Goal: Task Accomplishment & Management: Manage account settings

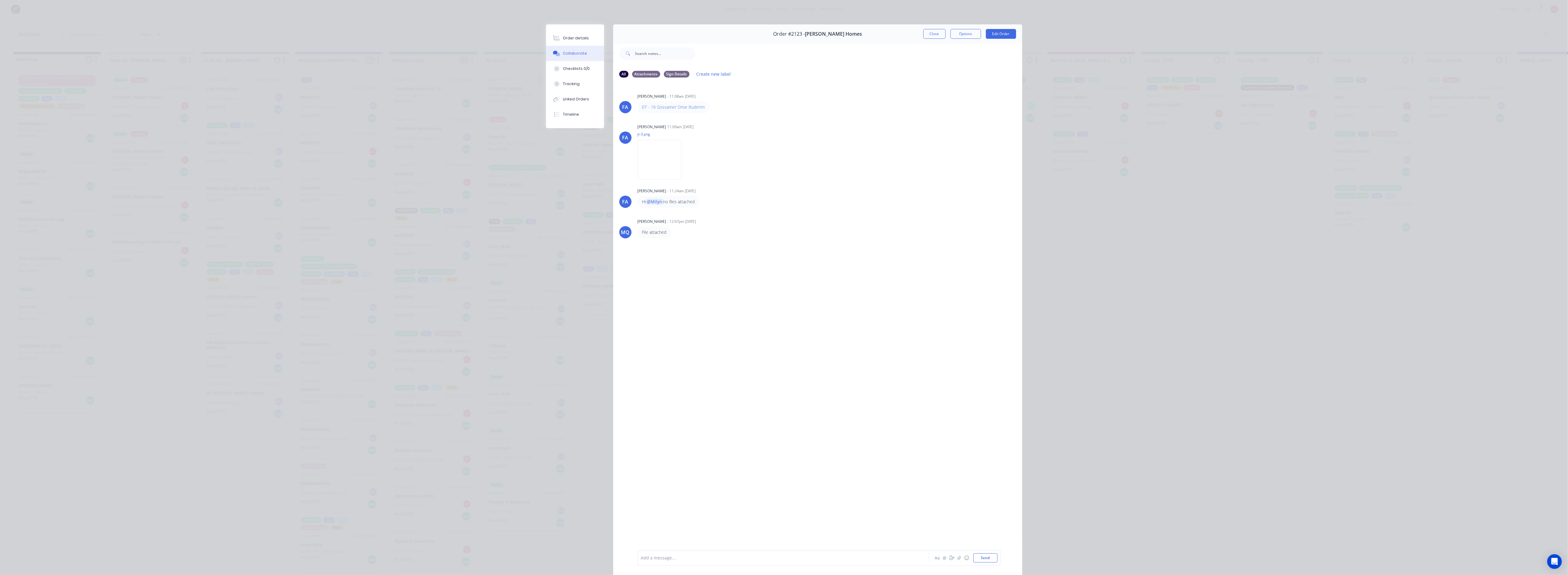
scroll to position [641, 0]
click at [568, 37] on div "Order details" at bounding box center [576, 37] width 26 height 5
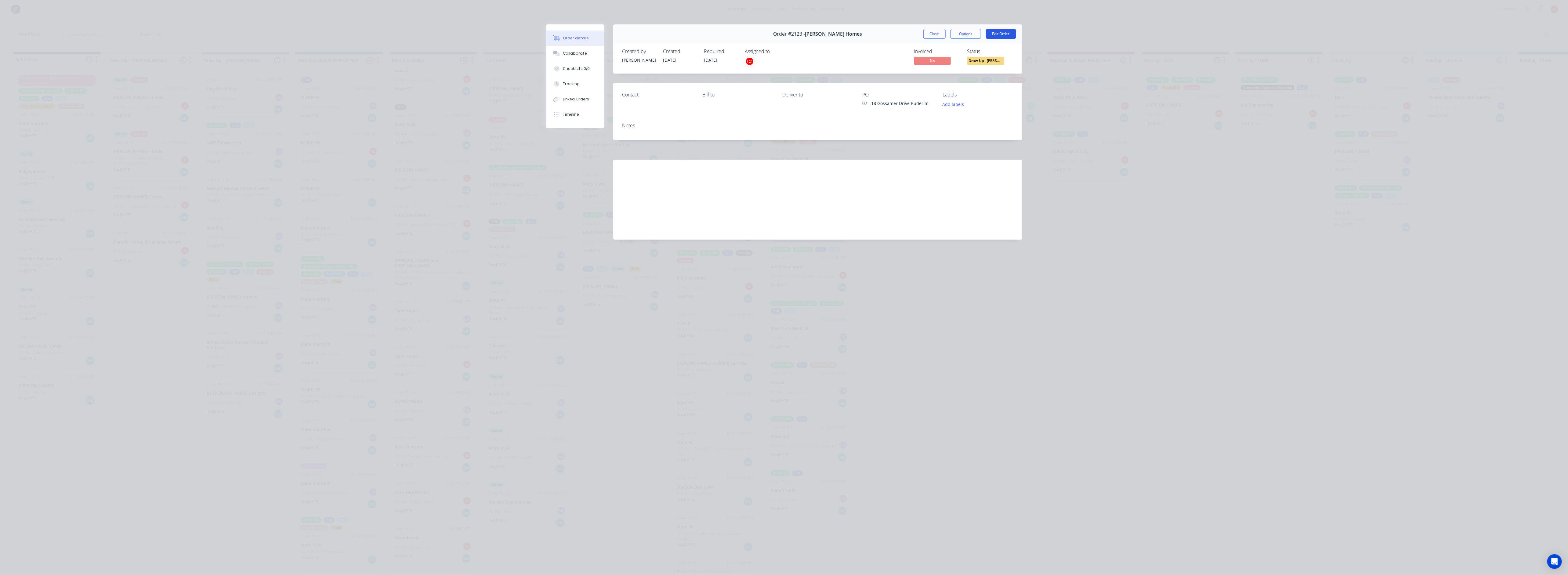
click at [1006, 36] on button "Edit Order" at bounding box center [1001, 34] width 30 height 10
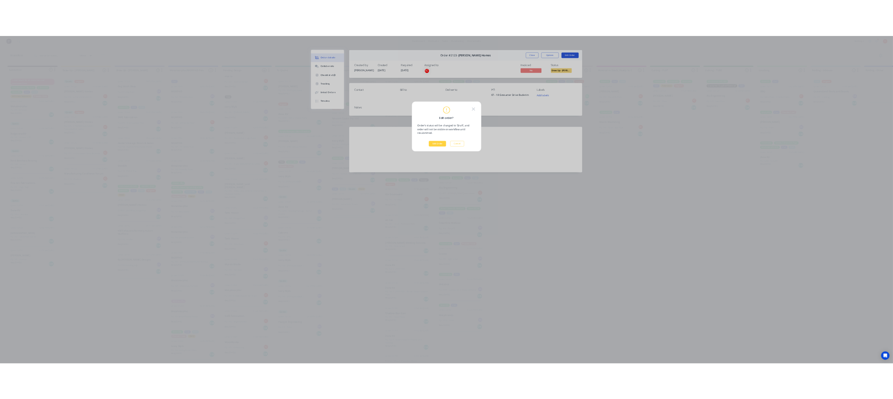
scroll to position [0, 0]
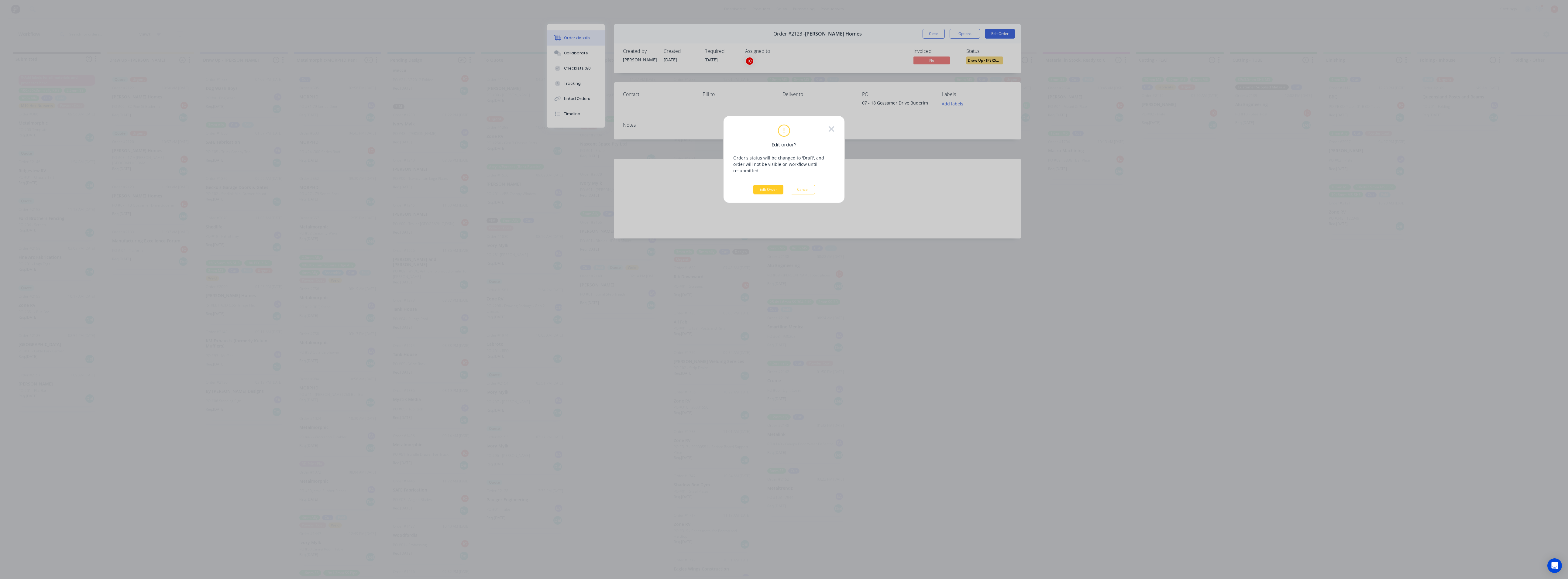
click at [768, 185] on button "Edit Order" at bounding box center [768, 189] width 30 height 10
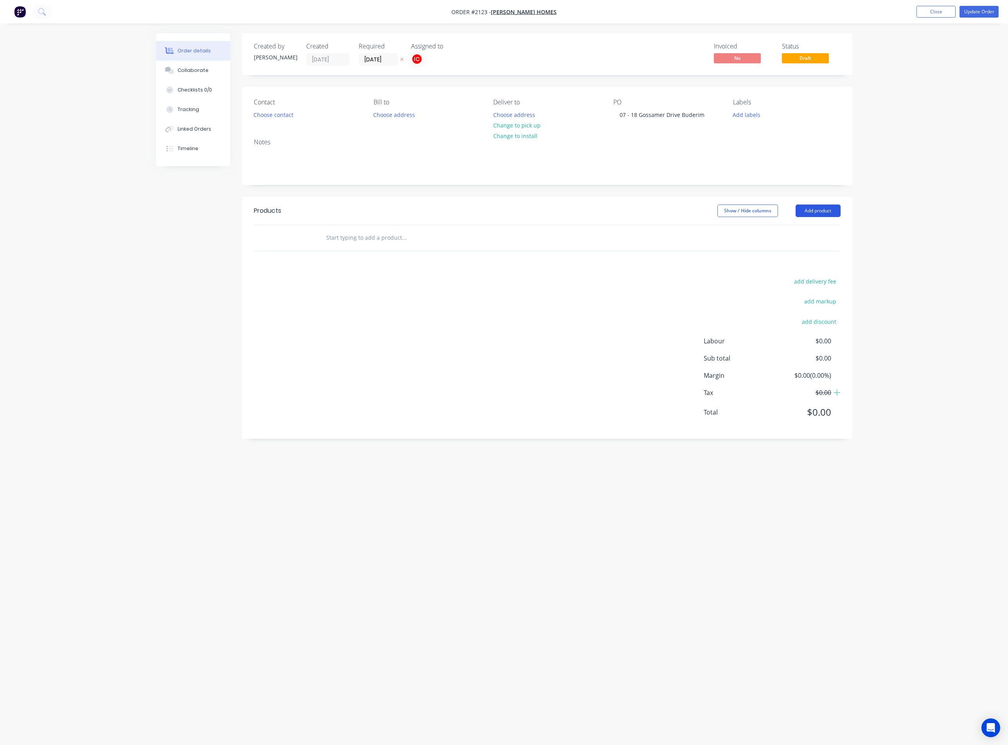
click at [817, 212] on button "Add product" at bounding box center [818, 211] width 45 height 13
click at [809, 244] on div "Basic product" at bounding box center [804, 246] width 60 height 11
click at [362, 254] on div at bounding box center [352, 250] width 65 height 11
paste div
click at [365, 267] on div at bounding box center [366, 263] width 80 height 11
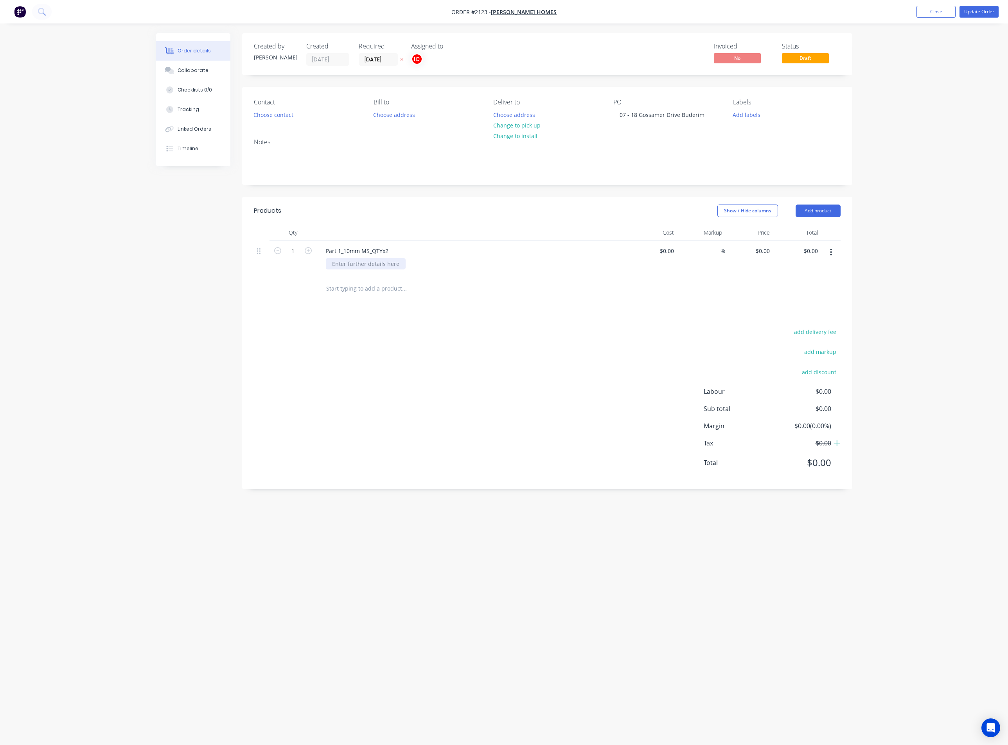
click at [357, 264] on div at bounding box center [366, 263] width 80 height 11
click at [486, 309] on div at bounding box center [437, 305] width 235 height 16
click at [831, 250] on icon "button" at bounding box center [832, 252] width 2 height 7
click at [814, 284] on div "Duplicate" at bounding box center [804, 288] width 60 height 11
drag, startPoint x: 385, startPoint y: 302, endPoint x: 394, endPoint y: 302, distance: 8.6
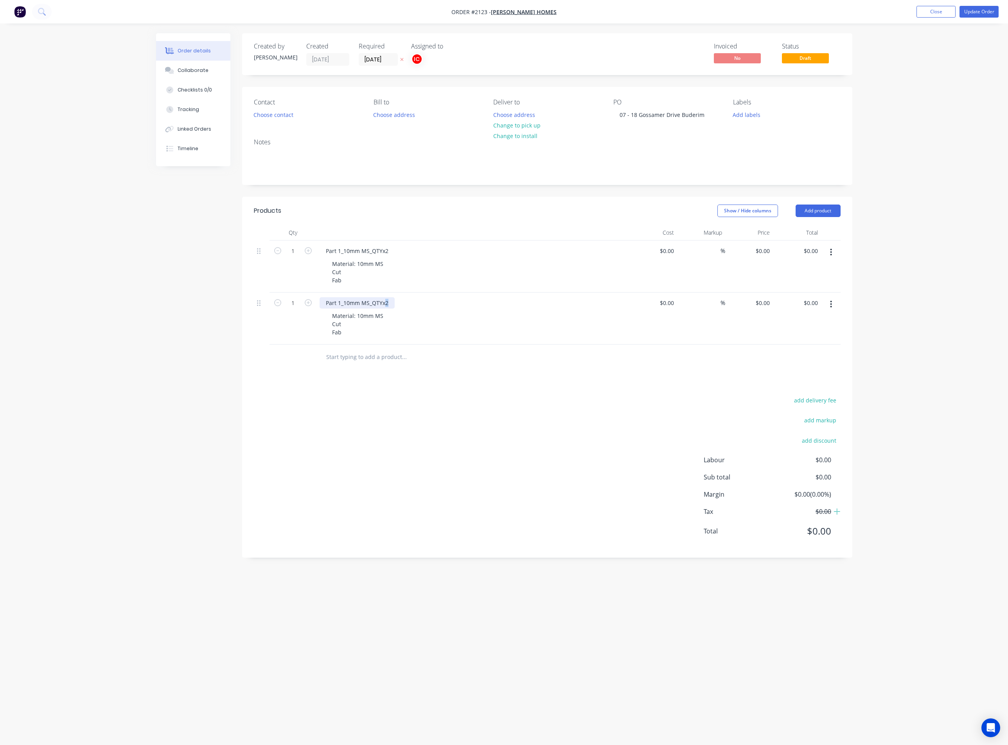
click at [394, 302] on div "Part 1_10mm MS_QTYx2" at bounding box center [357, 302] width 75 height 11
click at [340, 301] on div "Part 1_10mm MS_QTYx2" at bounding box center [357, 302] width 75 height 11
click at [727, 327] on div "$0.00 $0.00" at bounding box center [749, 319] width 48 height 52
click at [841, 310] on div at bounding box center [831, 304] width 18 height 14
click at [832, 306] on icon "button" at bounding box center [831, 304] width 2 height 9
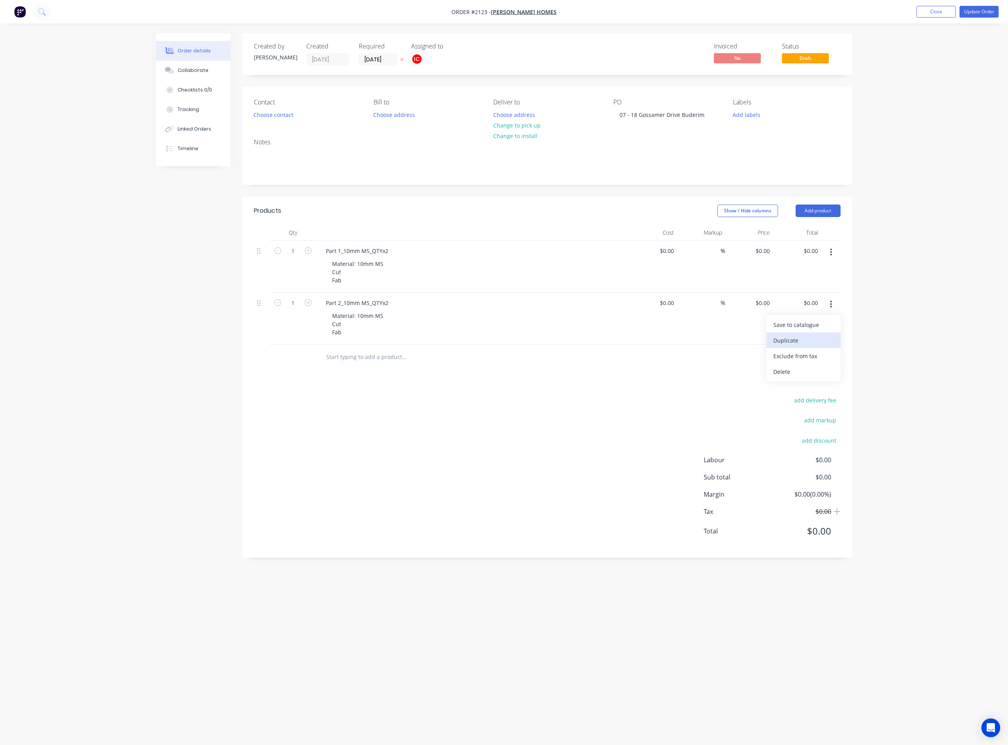
click at [808, 342] on div "Duplicate" at bounding box center [804, 340] width 60 height 11
click at [337, 356] on div "Part 2_10mm MS_QTYx2" at bounding box center [357, 354] width 75 height 11
click at [493, 449] on div "add delivery fee add markup add discount Labour $0.00 Sub total $0.00 Margin $0…" at bounding box center [547, 522] width 587 height 151
click at [309, 358] on button "button" at bounding box center [308, 354] width 10 height 8
type input "2"
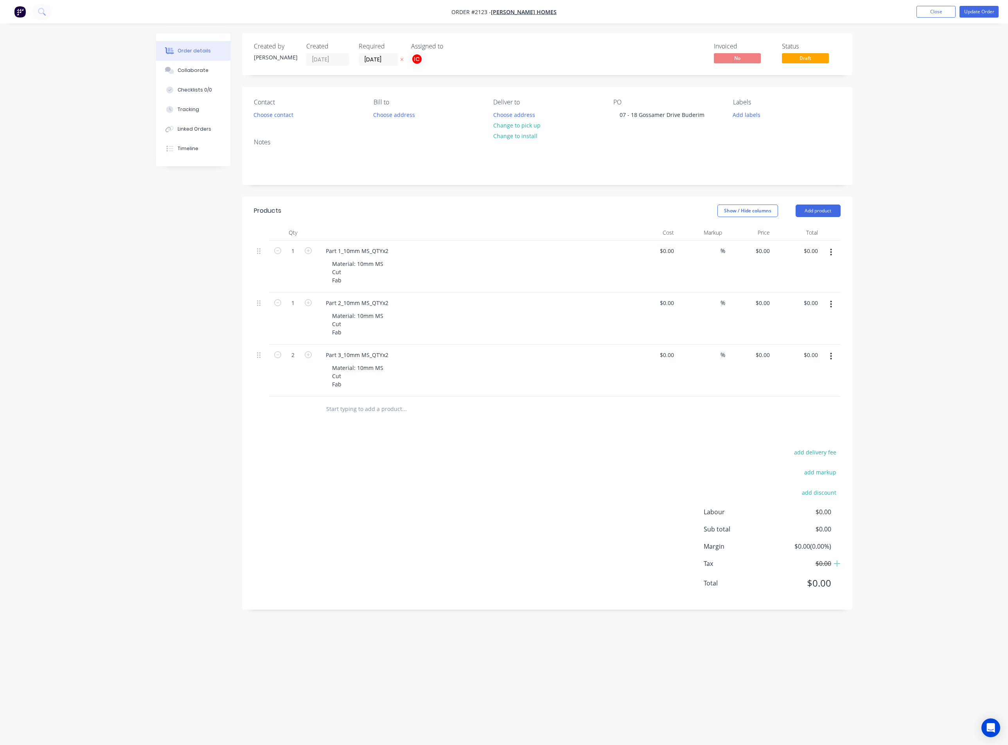
click at [311, 306] on button "button" at bounding box center [308, 302] width 10 height 8
type input "2"
click at [310, 248] on icon "button" at bounding box center [308, 250] width 7 height 7
type input "2"
click at [830, 358] on icon "button" at bounding box center [831, 356] width 2 height 9
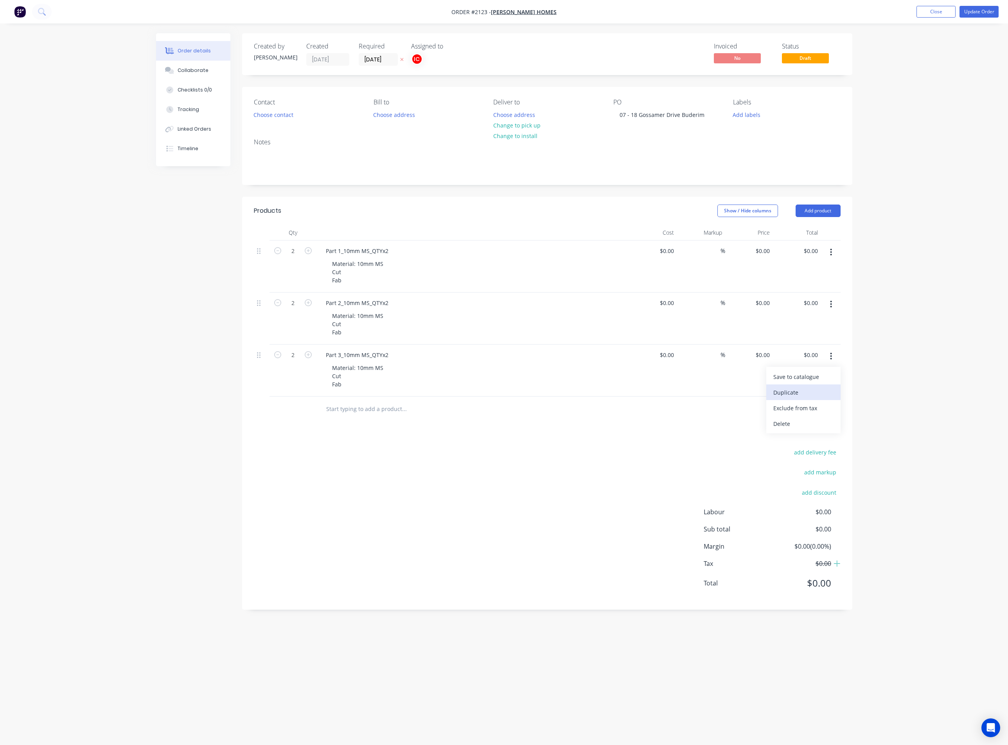
click at [808, 391] on div "Duplicate" at bounding box center [804, 392] width 60 height 11
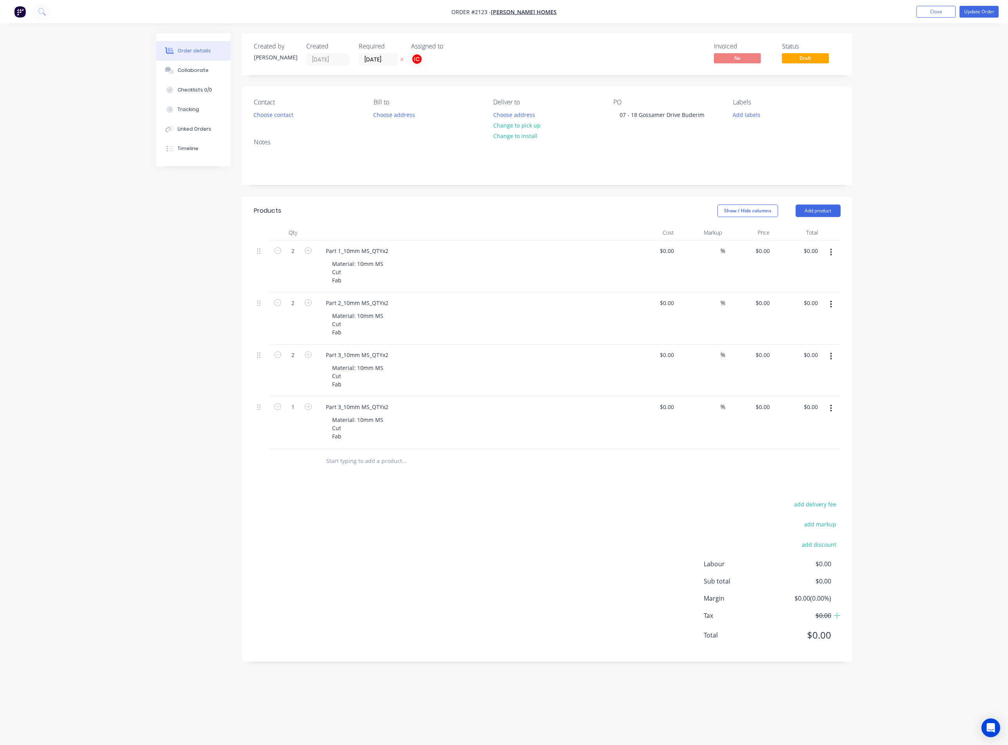
click at [833, 409] on button "button" at bounding box center [831, 408] width 18 height 14
click at [818, 441] on div "Duplicate" at bounding box center [804, 444] width 60 height 11
drag, startPoint x: 382, startPoint y: 420, endPoint x: 357, endPoint y: 421, distance: 25.0
click at [357, 421] on div "Material: 10mm MS Cut Fab" at bounding box center [358, 428] width 64 height 28
paste div
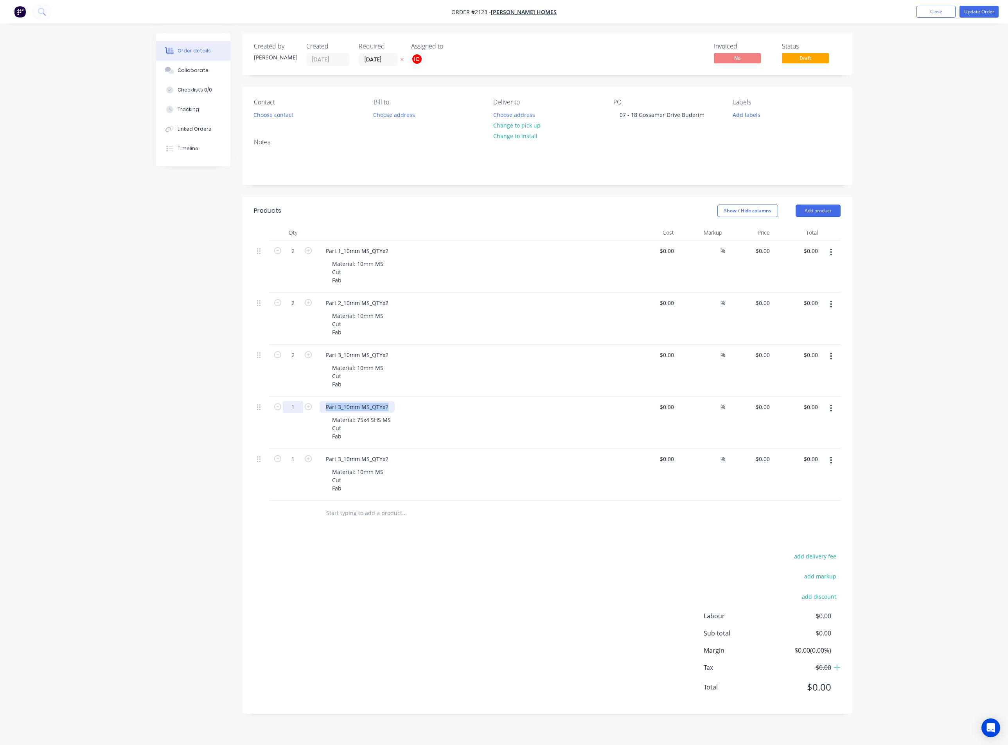
drag, startPoint x: 390, startPoint y: 408, endPoint x: 296, endPoint y: 409, distance: 93.5
click at [296, 409] on div "1 Part 3_10mm MS_QTYx2 Material: 75x4 SHS MS Cut Fab $0.00 $0.00 % $0.00 $0.00 …" at bounding box center [547, 423] width 587 height 52
paste div
click at [307, 410] on icon "button" at bounding box center [308, 406] width 7 height 7
type input "2"
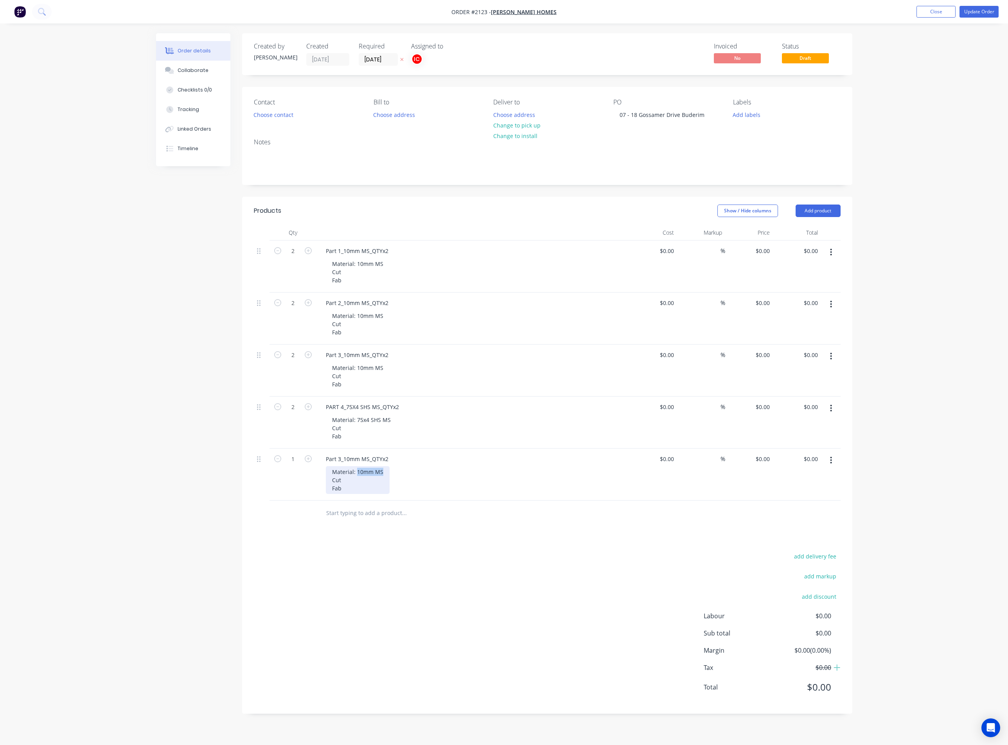
drag, startPoint x: 356, startPoint y: 471, endPoint x: 387, endPoint y: 471, distance: 31.3
click at [387, 471] on div "Material: 10mm MS Cut Fab" at bounding box center [358, 480] width 64 height 28
paste div
drag, startPoint x: 392, startPoint y: 461, endPoint x: 285, endPoint y: 465, distance: 106.9
click at [285, 465] on div "1 Part 3_10mm MS_QTYx2 Material: 200 PFC Cut Fab $0.00 $0.00 % $0.00 $0.00 $0.0…" at bounding box center [547, 475] width 587 height 52
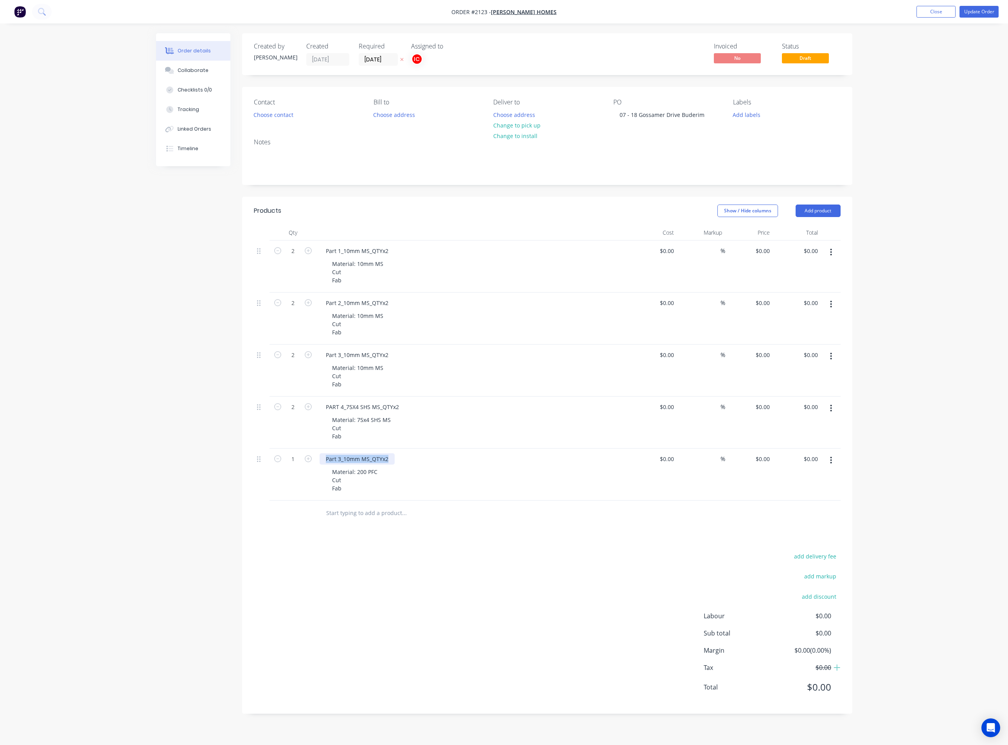
paste div
click at [458, 603] on div "add delivery fee add markup add discount Labour $0.00 Sub total $0.00 Margin $0…" at bounding box center [547, 626] width 587 height 151
click at [749, 119] on button "Add labels" at bounding box center [747, 114] width 36 height 11
click at [799, 140] on input "text" at bounding box center [798, 138] width 82 height 16
click at [748, 201] on div at bounding box center [748, 201] width 16 height 16
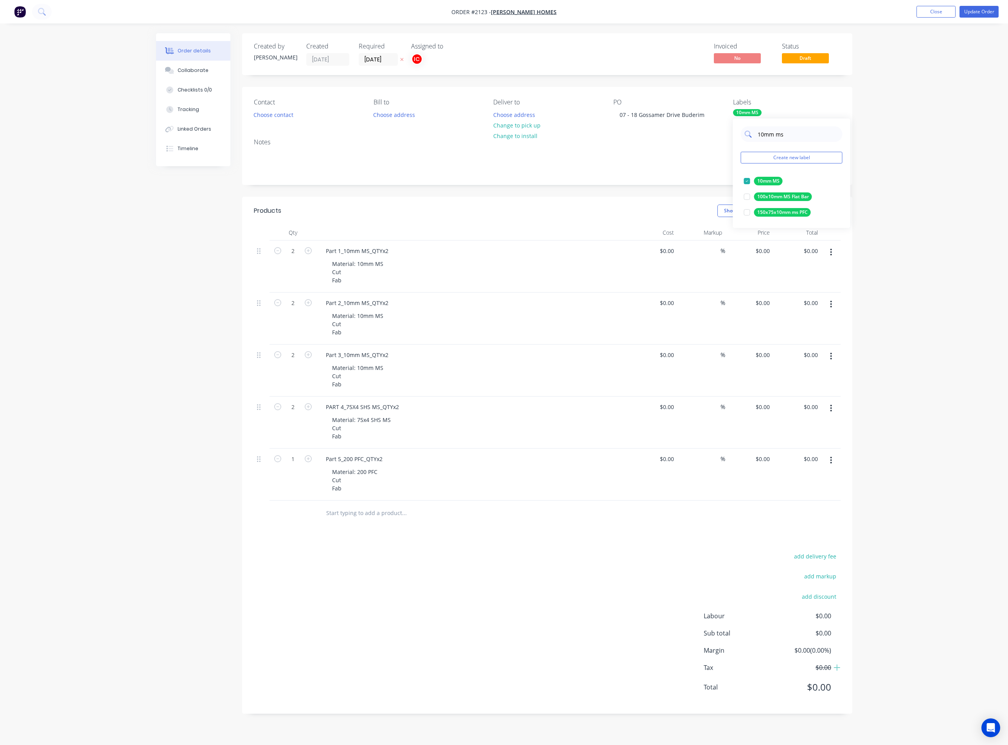
drag, startPoint x: 797, startPoint y: 134, endPoint x: 753, endPoint y: 135, distance: 44.6
click at [753, 135] on div "10mm ms" at bounding box center [792, 134] width 102 height 16
click at [747, 181] on div at bounding box center [748, 181] width 16 height 16
drag, startPoint x: 774, startPoint y: 135, endPoint x: 749, endPoint y: 141, distance: 25.0
click at [749, 141] on div "cut" at bounding box center [792, 134] width 102 height 16
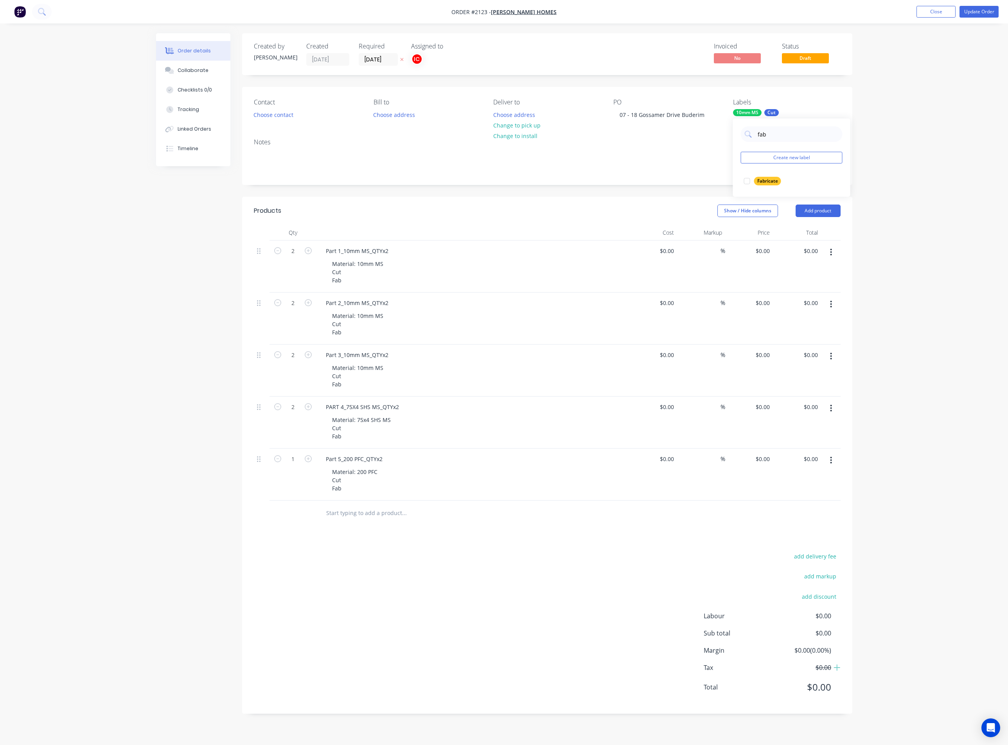
click at [749, 183] on div at bounding box center [748, 181] width 16 height 16
drag, startPoint x: 778, startPoint y: 131, endPoint x: 747, endPoint y: 131, distance: 31.3
click at [747, 131] on div "fab" at bounding box center [792, 134] width 102 height 16
click at [745, 181] on div at bounding box center [748, 181] width 16 height 16
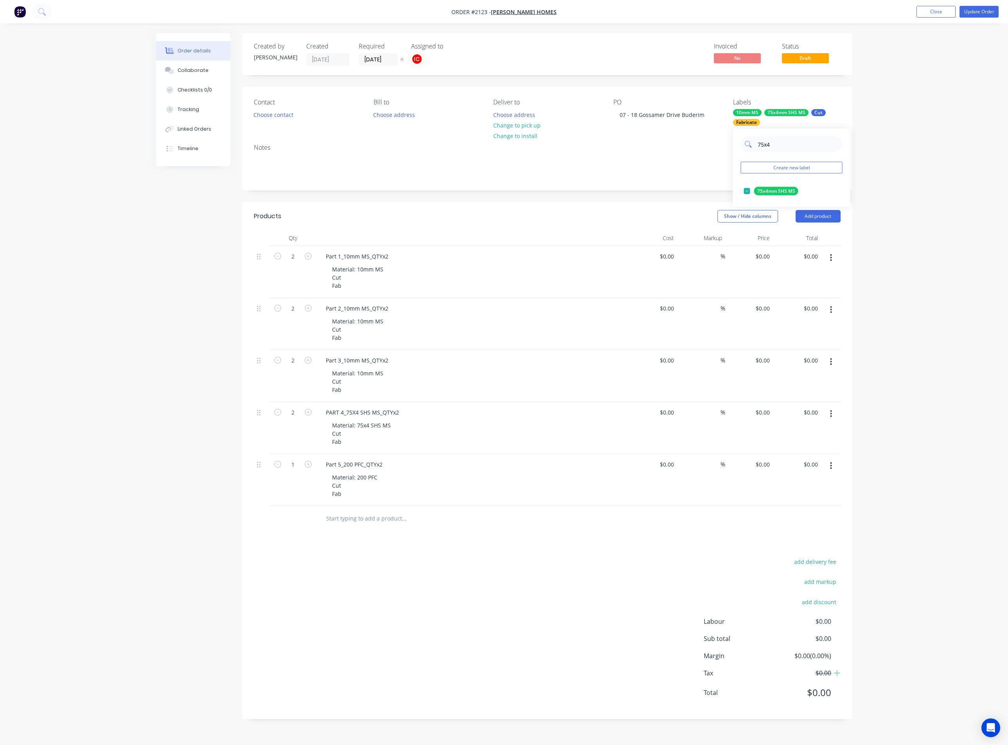
drag, startPoint x: 784, startPoint y: 142, endPoint x: 755, endPoint y: 142, distance: 29.3
click at [753, 142] on div "75x4" at bounding box center [792, 145] width 102 height 16
type input "200"
click at [781, 167] on button "Create new label" at bounding box center [792, 168] width 102 height 12
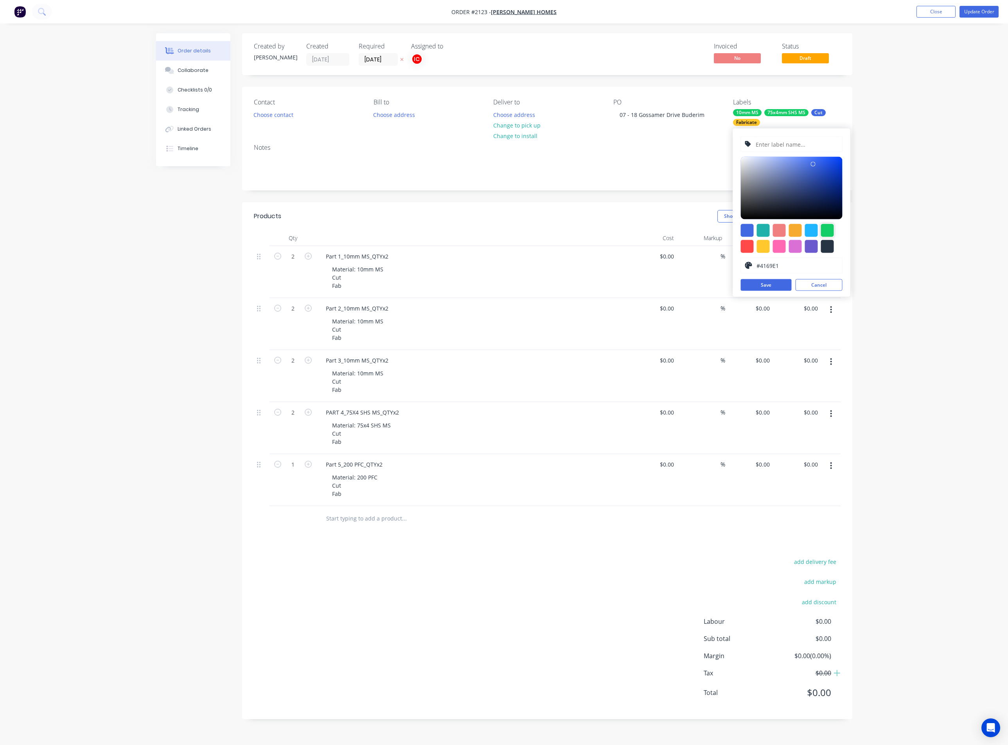
click at [827, 230] on div at bounding box center [827, 230] width 13 height 13
type input "#13CE66"
click at [777, 139] on input "text" at bounding box center [796, 144] width 83 height 15
type input "200 PFC"
click at [777, 292] on div "200 PFC #13CE66 hex #13CE66 Save Cancel" at bounding box center [791, 213] width 117 height 168
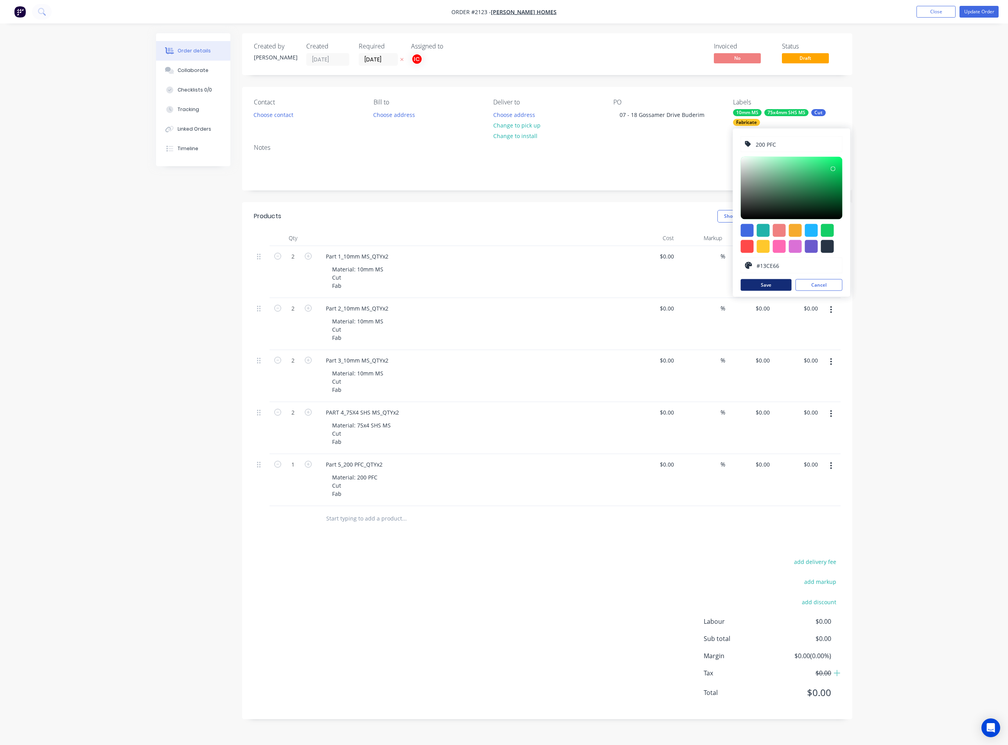
click at [777, 286] on button "Save" at bounding box center [766, 285] width 51 height 12
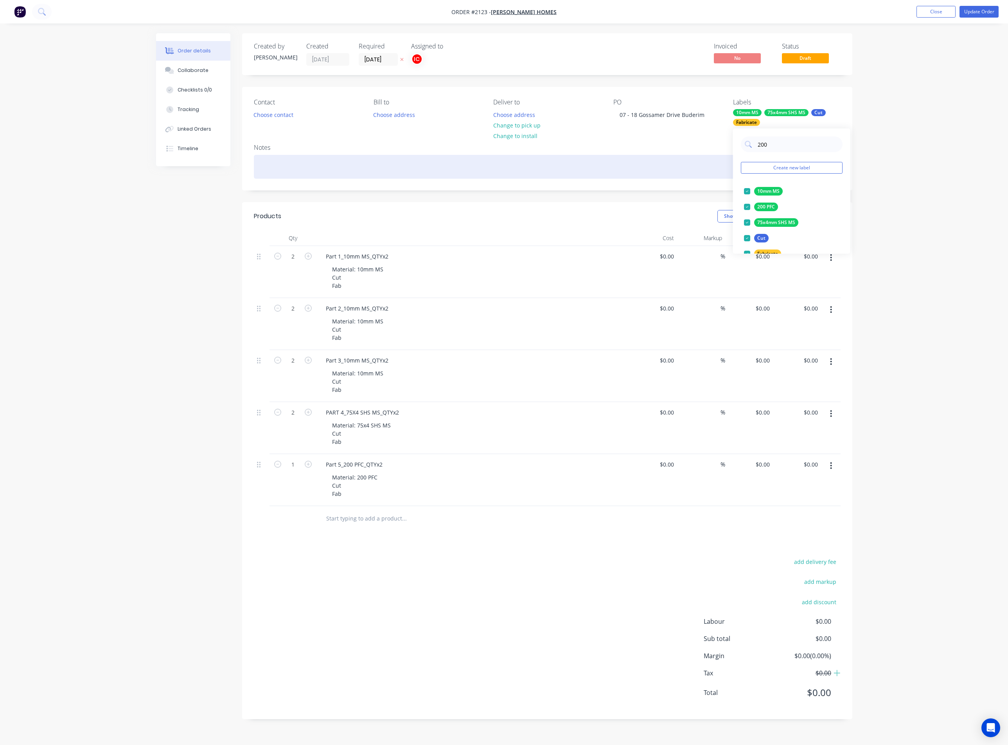
click at [657, 167] on div at bounding box center [547, 167] width 587 height 24
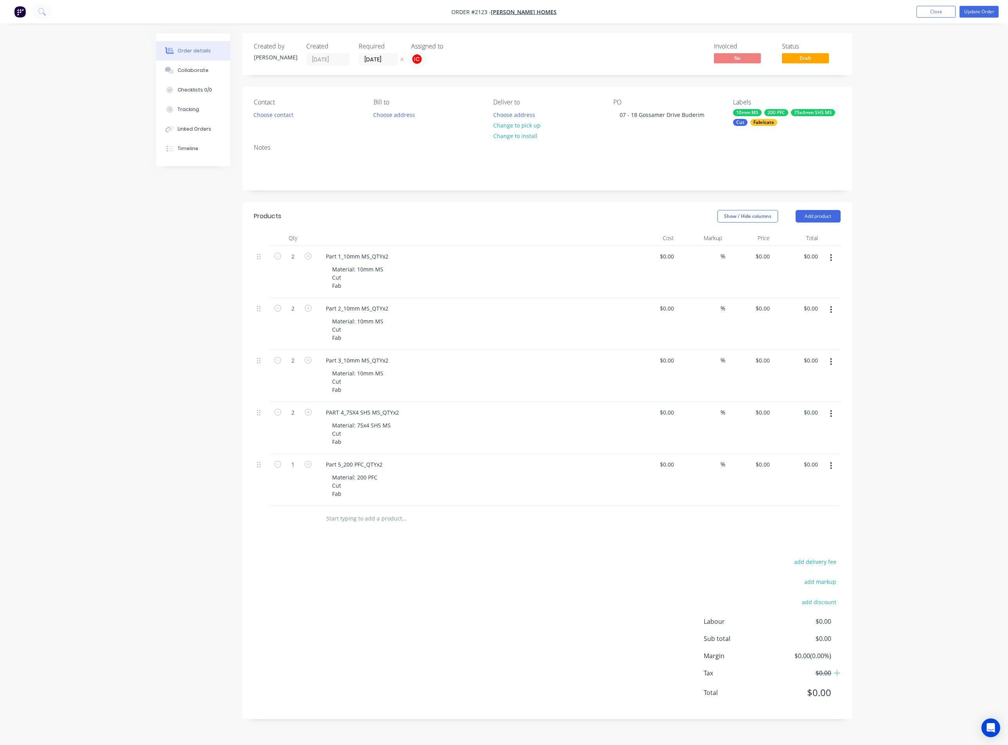
click at [953, 186] on div "Order details Collaborate Checklists 0/0 Tracking Linked Orders Timeline Order …" at bounding box center [504, 372] width 1008 height 745
click at [984, 10] on button "Update Order" at bounding box center [979, 12] width 39 height 12
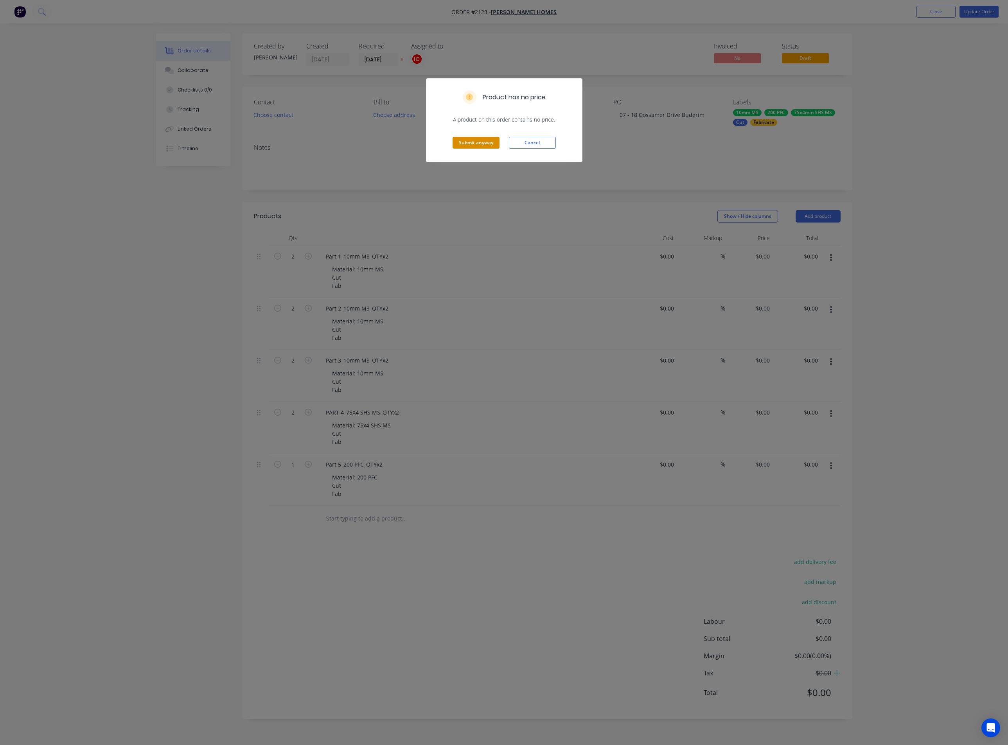
click at [492, 144] on button "Submit anyway" at bounding box center [476, 143] width 47 height 12
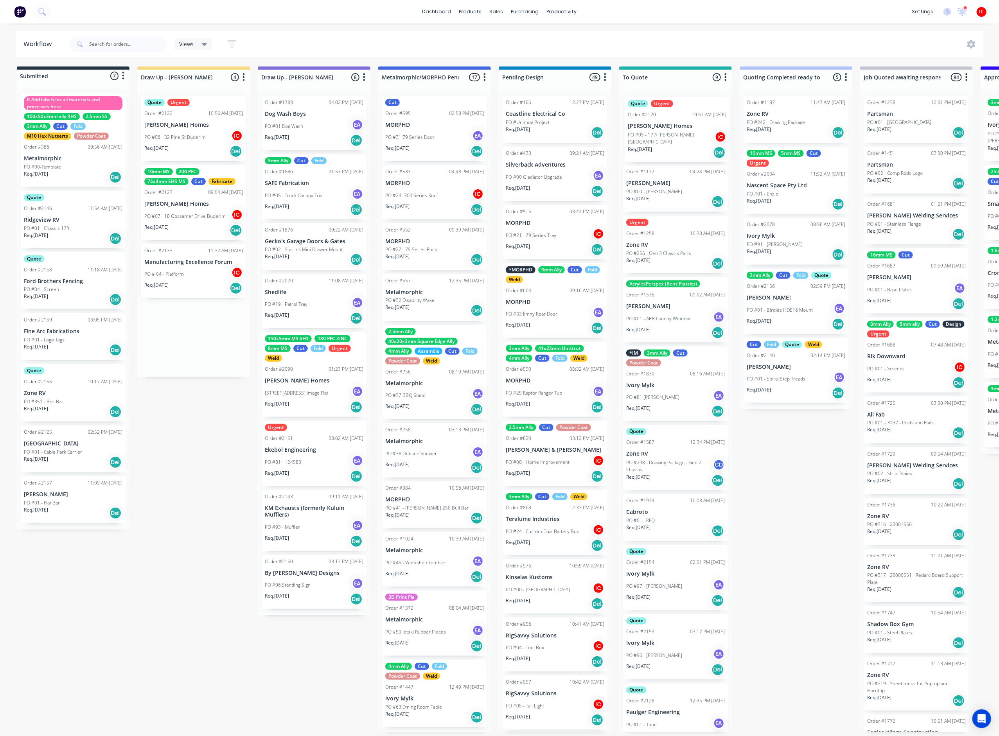
drag, startPoint x: 204, startPoint y: 200, endPoint x: 693, endPoint y: 130, distance: 493.2
click at [173, 209] on div "PO #07 - [GEOGRAPHIC_DATA]" at bounding box center [193, 216] width 99 height 15
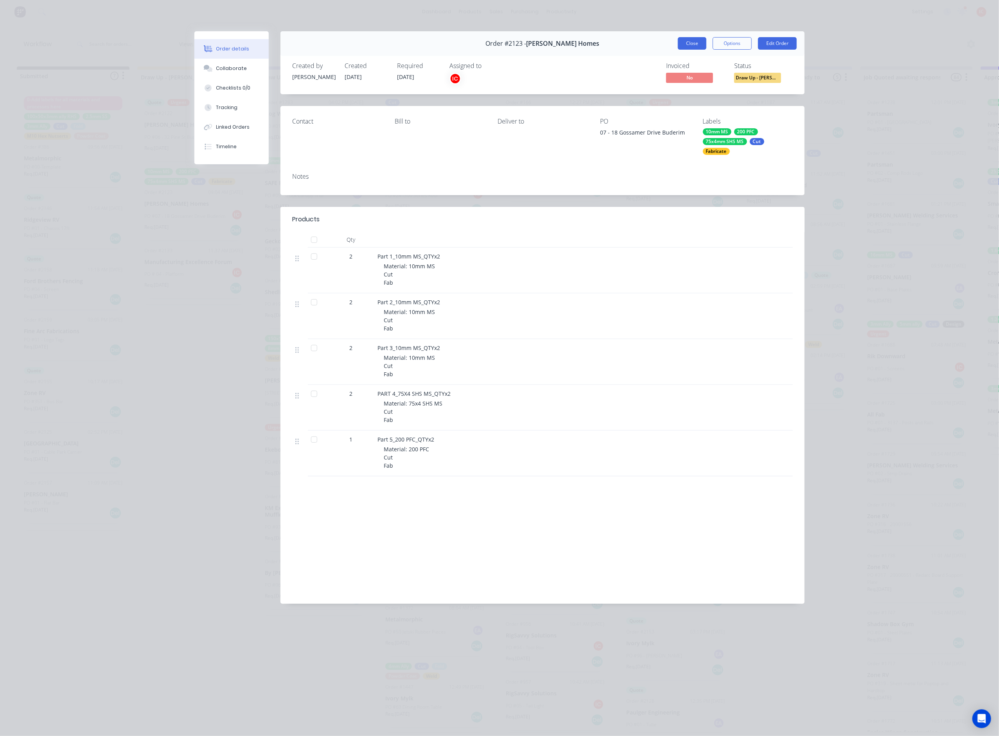
click at [683, 47] on button "Close" at bounding box center [692, 43] width 29 height 13
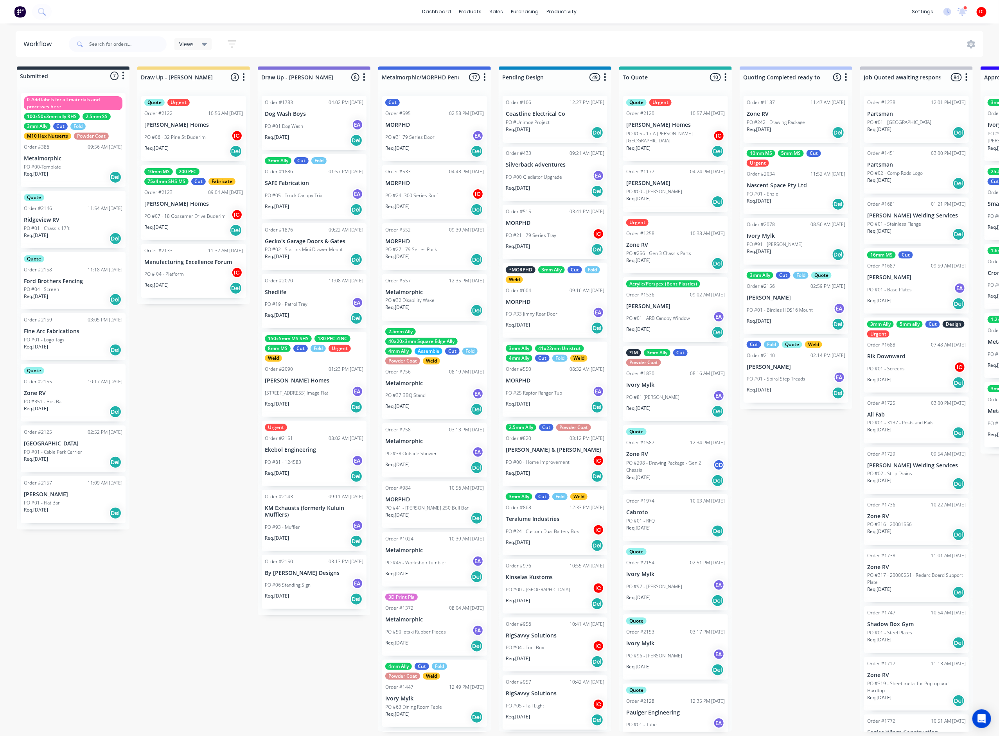
click at [208, 130] on div "PO #06 - 32 Pine St Buderim IC" at bounding box center [193, 137] width 99 height 15
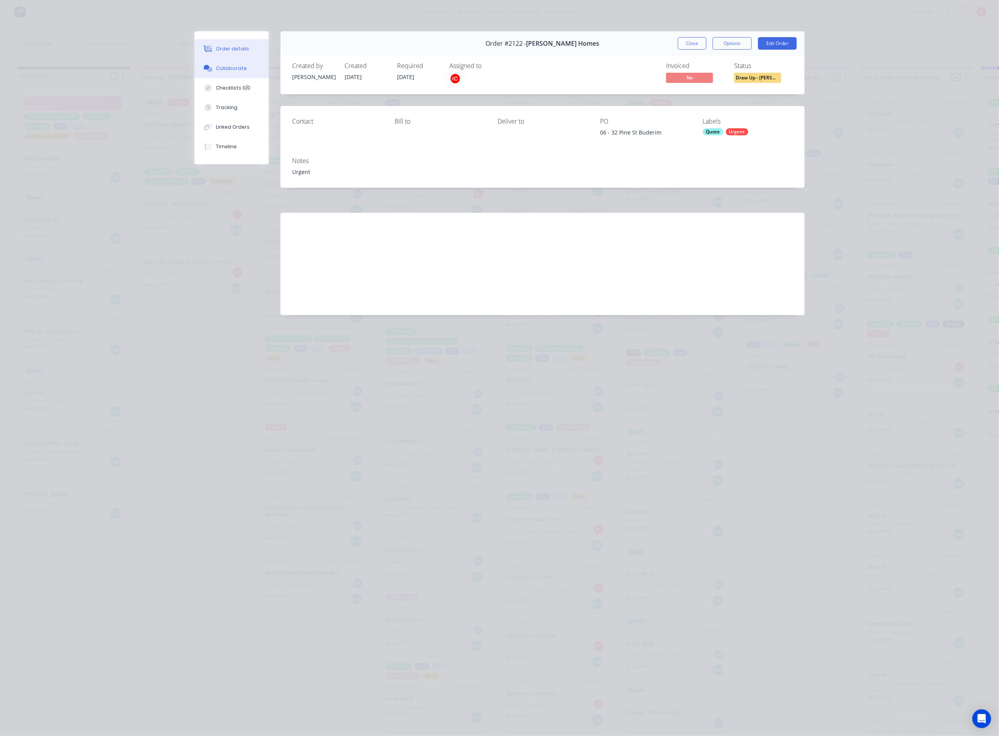
click at [226, 73] on button "Collaborate" at bounding box center [231, 69] width 74 height 20
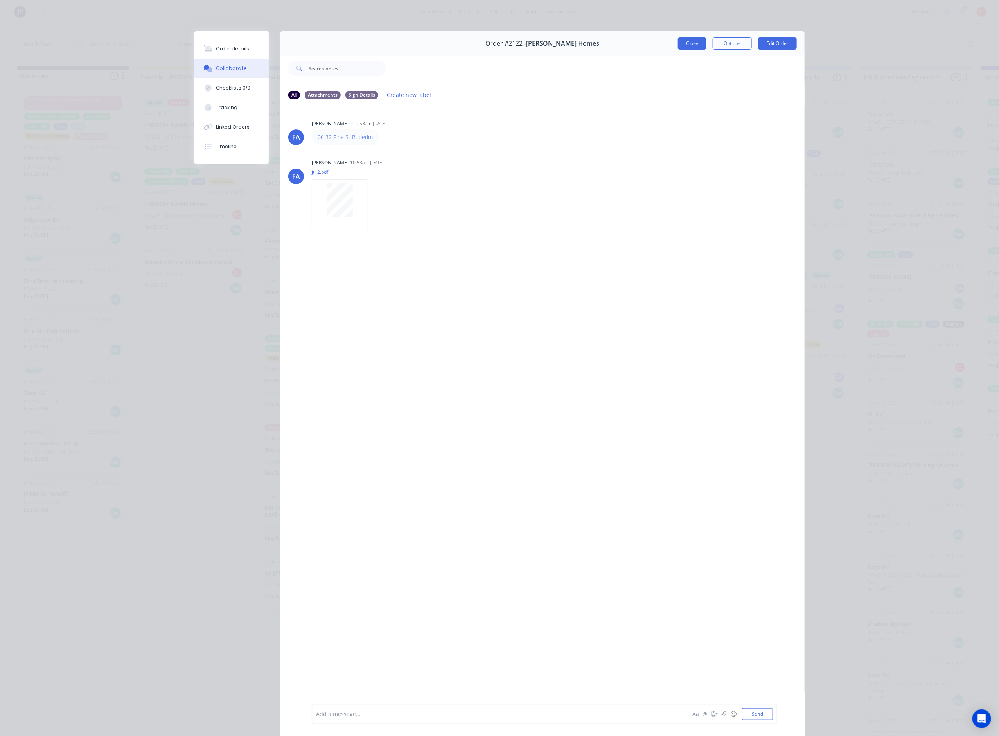
click at [686, 43] on button "Close" at bounding box center [692, 43] width 29 height 13
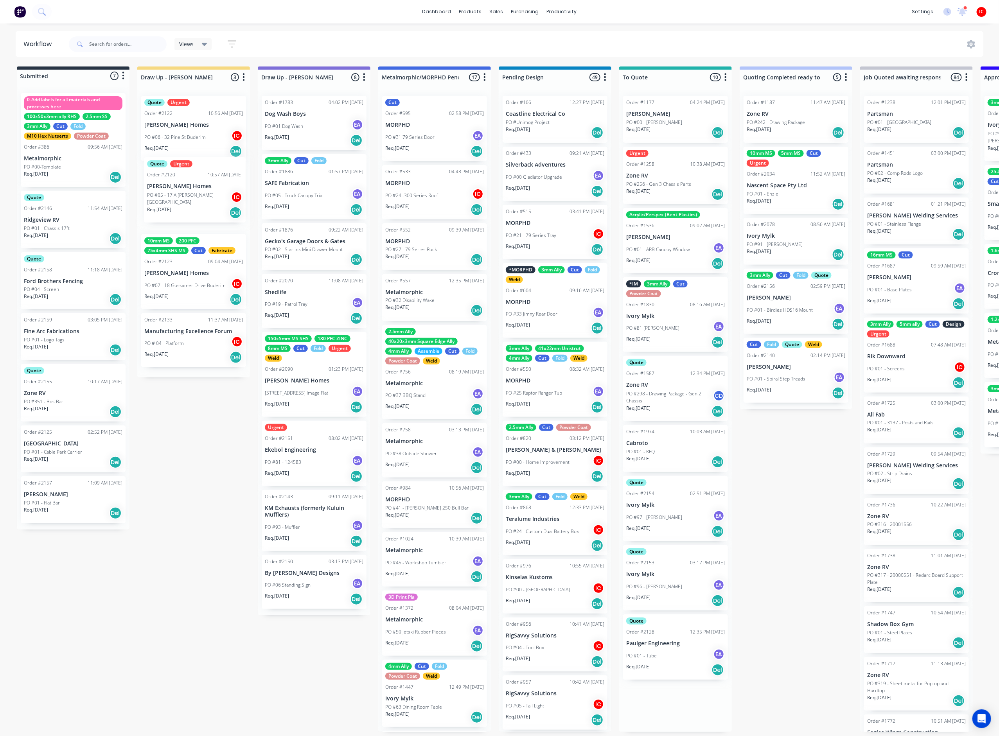
drag, startPoint x: 675, startPoint y: 128, endPoint x: 191, endPoint y: 191, distance: 487.6
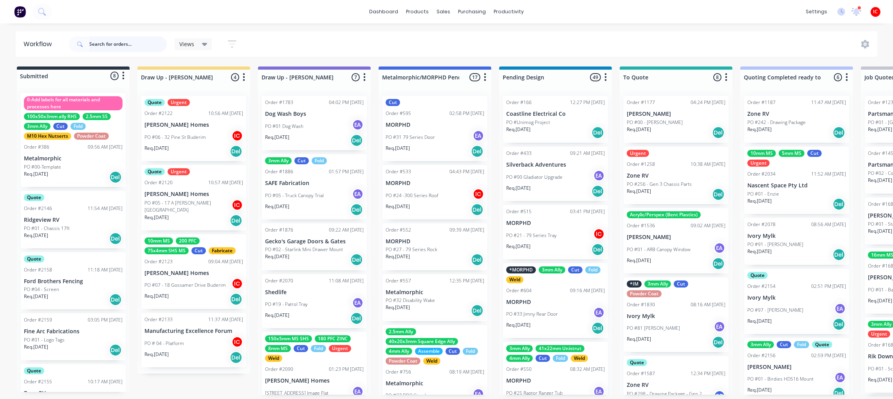
click at [116, 43] on input "text" at bounding box center [127, 44] width 77 height 16
type input "PRO"
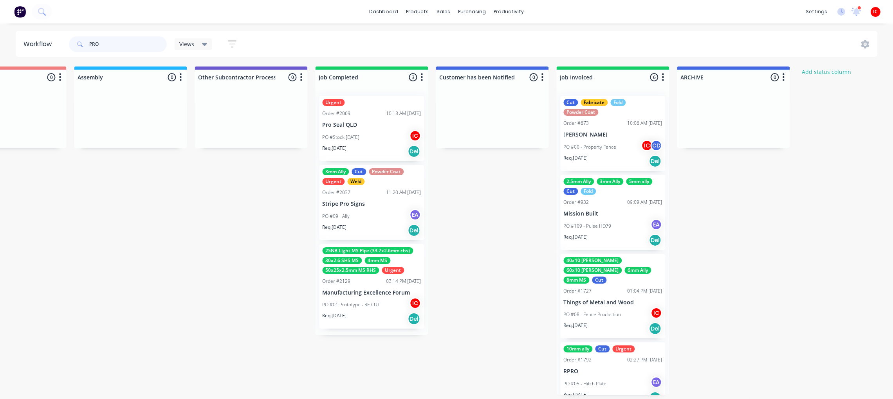
scroll to position [0, 2236]
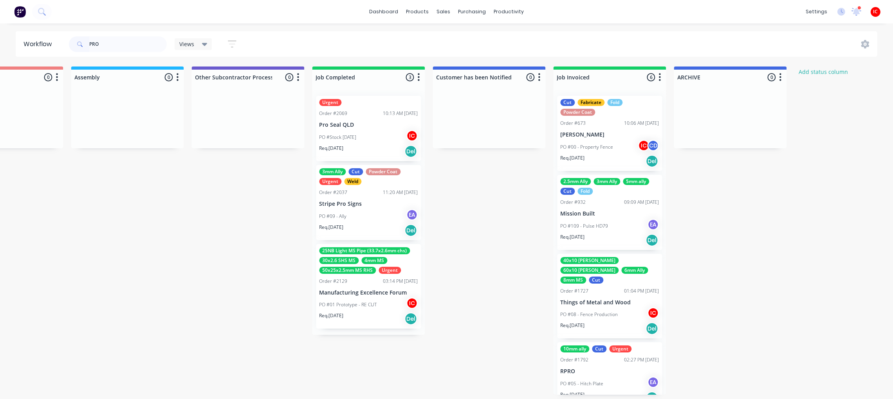
click at [374, 128] on div "Urgent Order #2069 10:13 AM [DATE] Pro Seal QLD PO #Stock [DATE] IC Req. [DATE]…" at bounding box center [368, 128] width 105 height 65
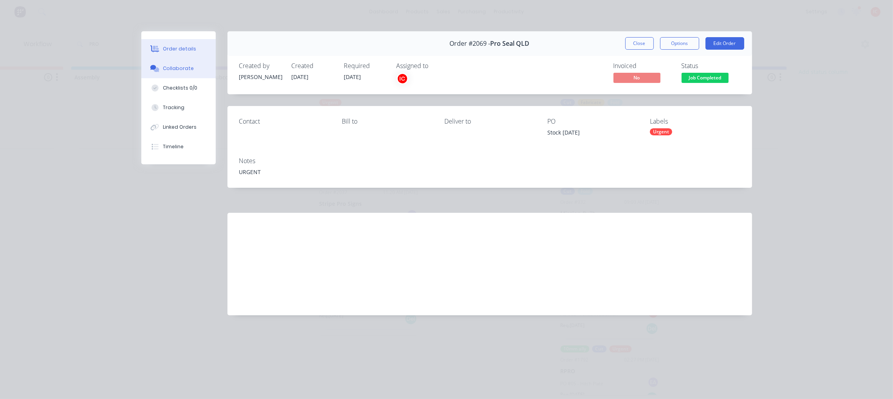
click at [176, 65] on div "Collaborate" at bounding box center [178, 68] width 31 height 7
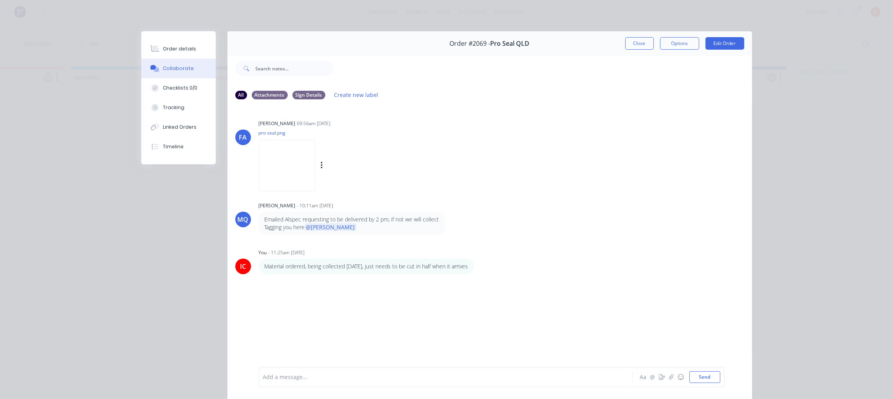
click at [287, 155] on img at bounding box center [287, 165] width 56 height 51
drag, startPoint x: 168, startPoint y: 49, endPoint x: 222, endPoint y: 47, distance: 54.1
click at [168, 49] on div "Order details" at bounding box center [179, 48] width 33 height 7
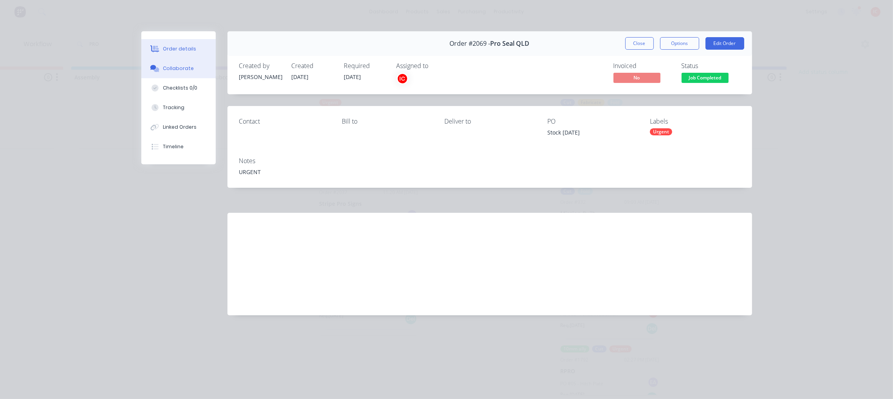
click at [184, 67] on div "Collaborate" at bounding box center [178, 68] width 31 height 7
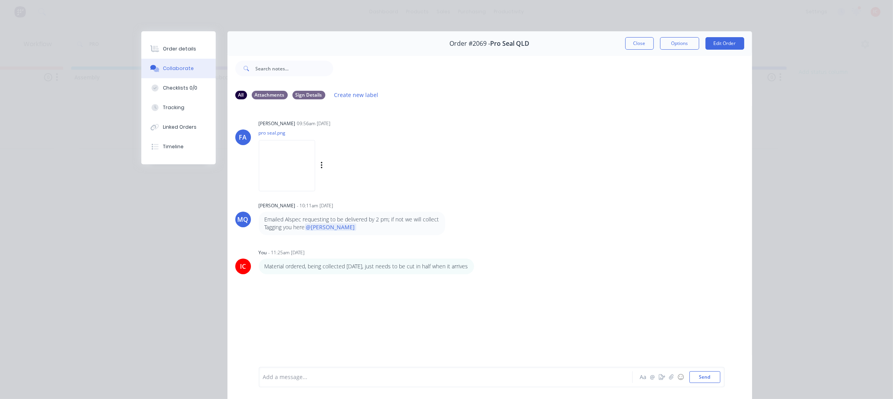
click at [270, 160] on img at bounding box center [287, 165] width 56 height 51
click at [630, 46] on button "Close" at bounding box center [639, 43] width 29 height 13
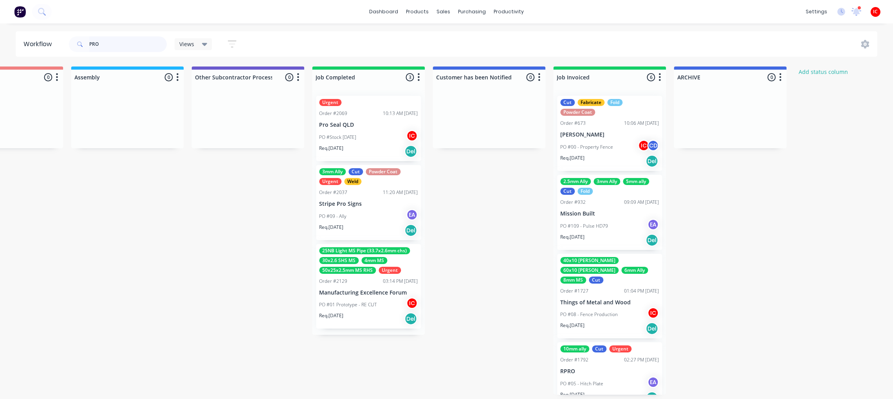
drag, startPoint x: 118, startPoint y: 45, endPoint x: 64, endPoint y: 32, distance: 55.5
click at [64, 32] on header "Workflow PRO Views Save new view None (Default) edit [PERSON_NAME] edit [PERSON…" at bounding box center [447, 43] width 862 height 25
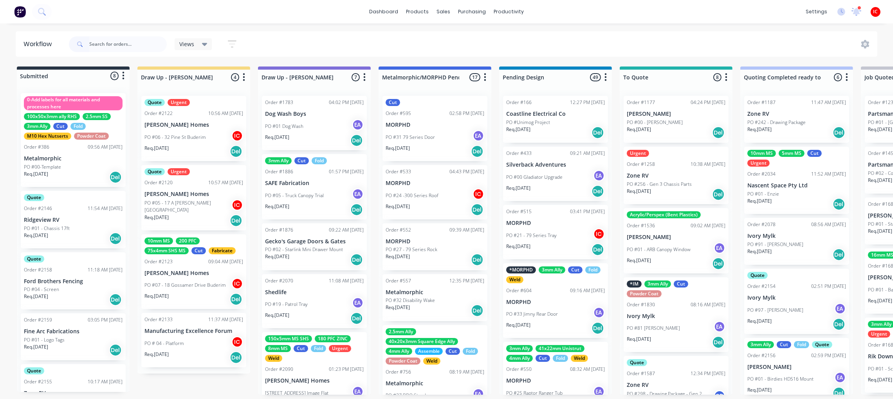
click at [194, 135] on p "PO #06 - 32 Pine St Buderim" at bounding box center [174, 137] width 61 height 7
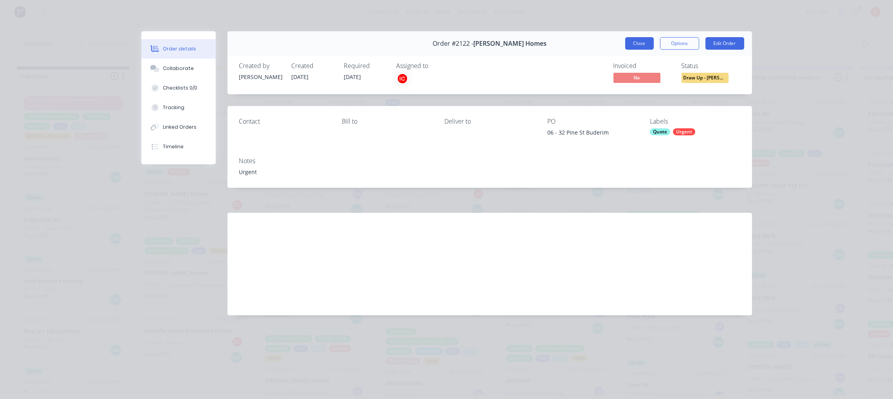
click at [643, 42] on button "Close" at bounding box center [639, 43] width 29 height 13
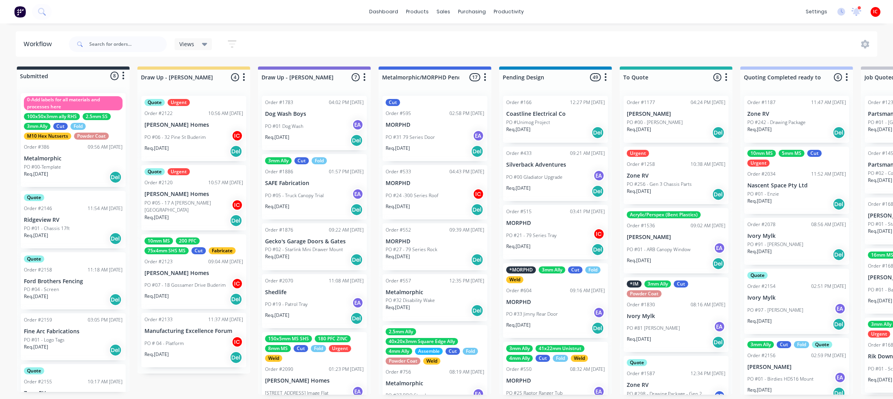
click at [196, 197] on p "[PERSON_NAME] Homes" at bounding box center [193, 194] width 99 height 7
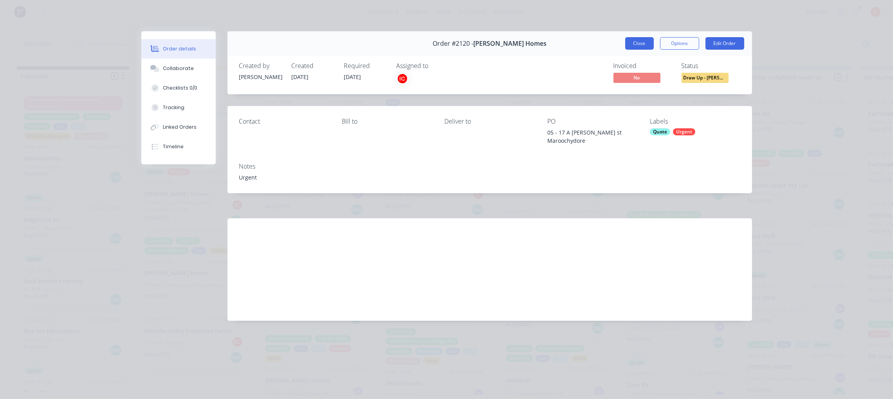
click at [641, 38] on button "Close" at bounding box center [639, 43] width 29 height 13
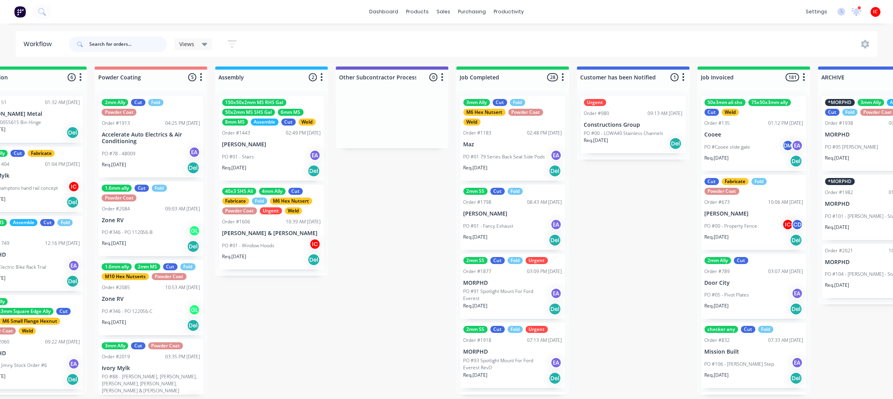
scroll to position [4, 2083]
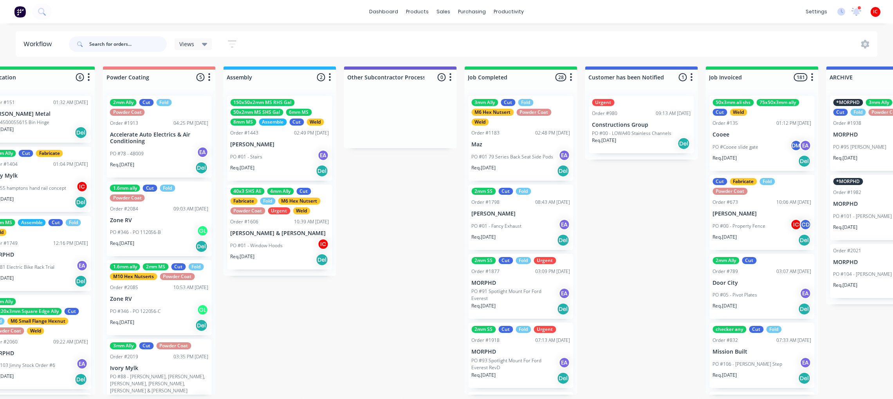
click at [127, 41] on input "text" at bounding box center [127, 44] width 77 height 16
type input "pro"
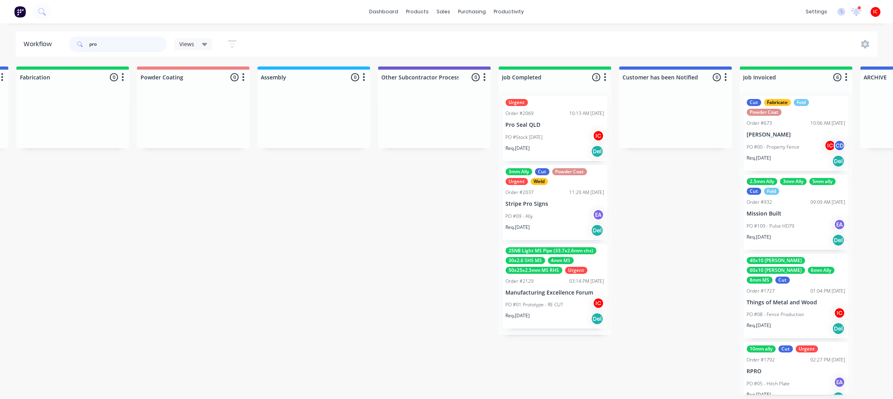
scroll to position [0, 2072]
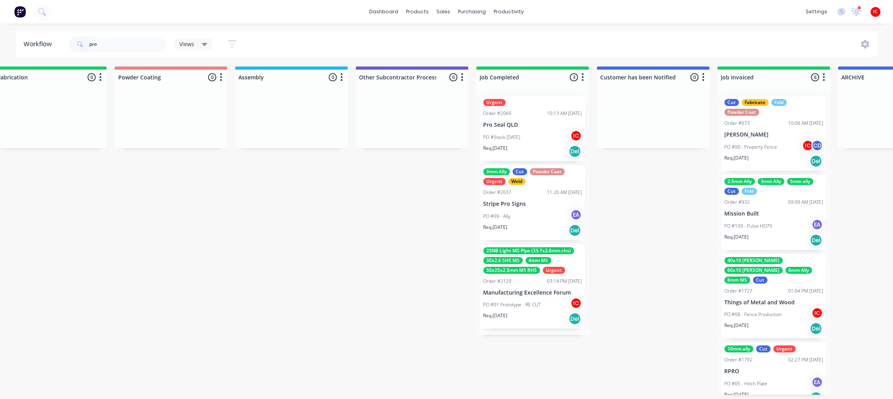
click at [539, 131] on div "PO #Stock [DATE] IC" at bounding box center [532, 137] width 99 height 15
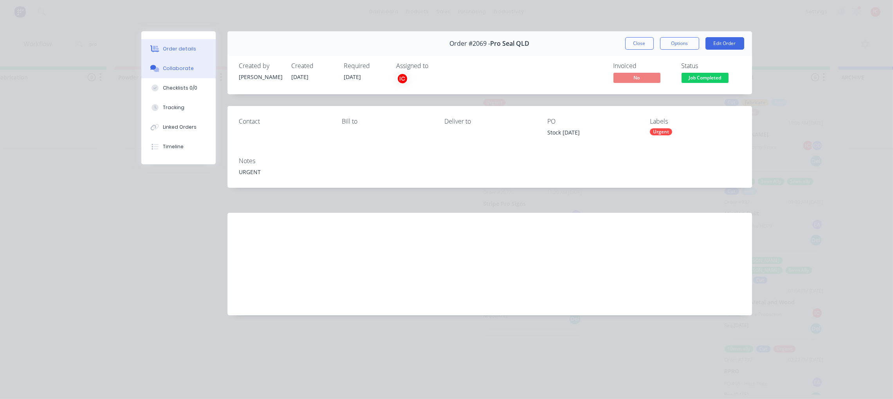
click at [176, 68] on div "Collaborate" at bounding box center [178, 68] width 31 height 7
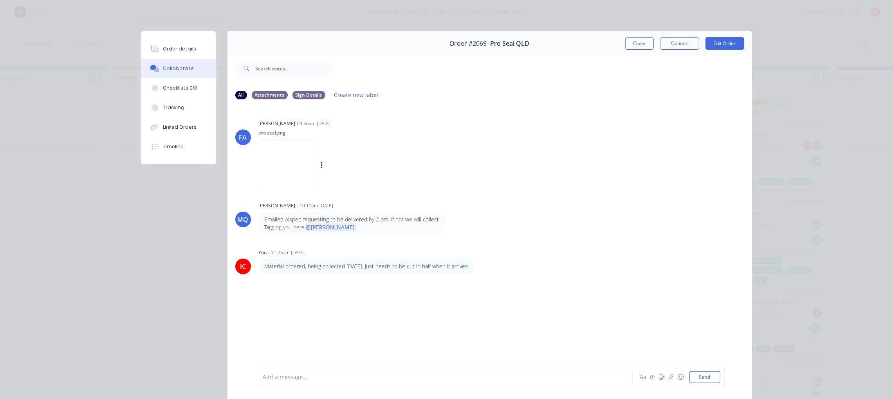
click at [275, 157] on img at bounding box center [287, 165] width 56 height 51
click at [777, 44] on div "Order details Collaborate Checklists 0/0 Tracking Linked Orders Timeline Order …" at bounding box center [446, 199] width 893 height 399
drag, startPoint x: 633, startPoint y: 44, endPoint x: 586, endPoint y: 55, distance: 48.5
click at [634, 44] on button "Close" at bounding box center [639, 43] width 29 height 13
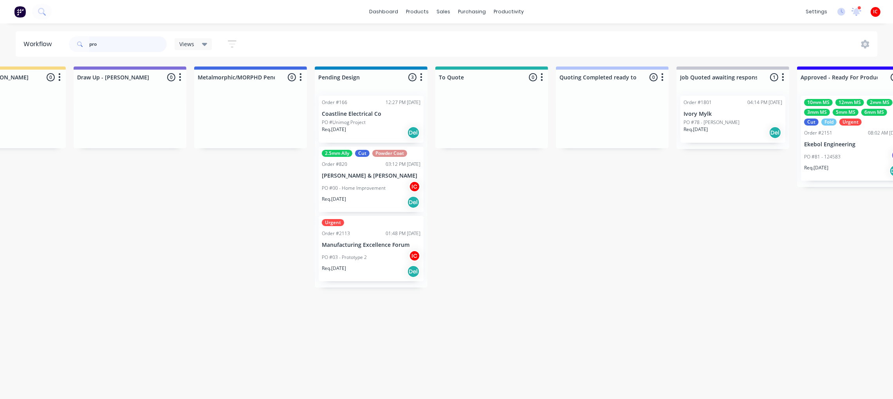
scroll to position [0, 0]
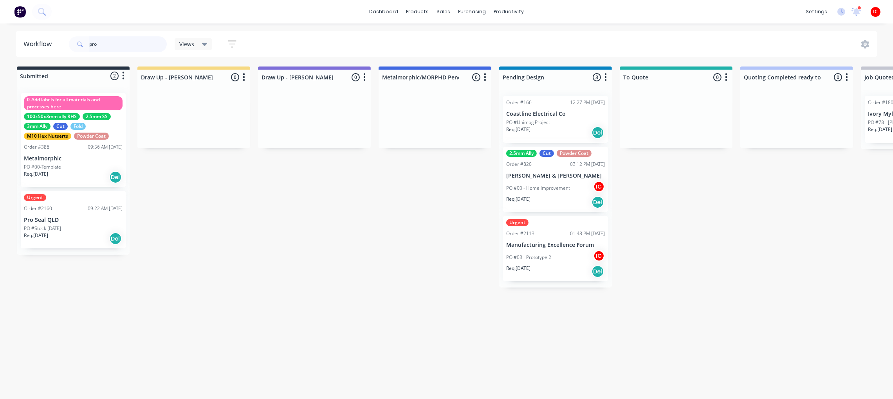
drag, startPoint x: 127, startPoint y: 45, endPoint x: 0, endPoint y: 63, distance: 128.3
click at [0, 63] on div "Workflow pro Views Save new view None (Default) edit [PERSON_NAME] edit [PERSON…" at bounding box center [446, 207] width 893 height 352
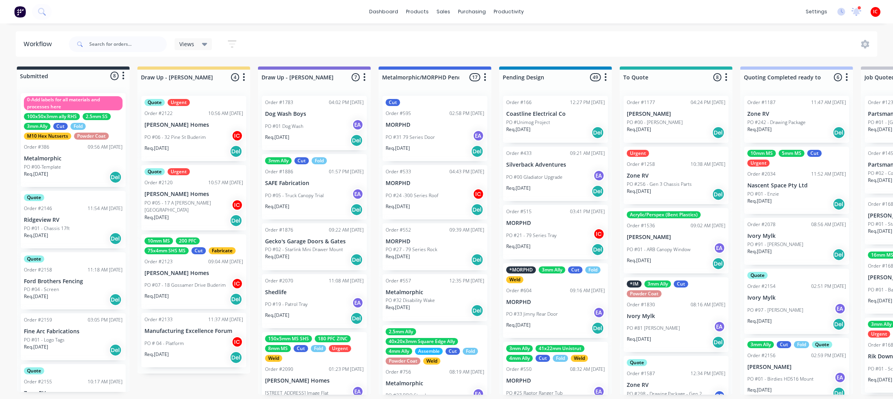
click at [211, 272] on p "[PERSON_NAME] Homes" at bounding box center [193, 273] width 99 height 7
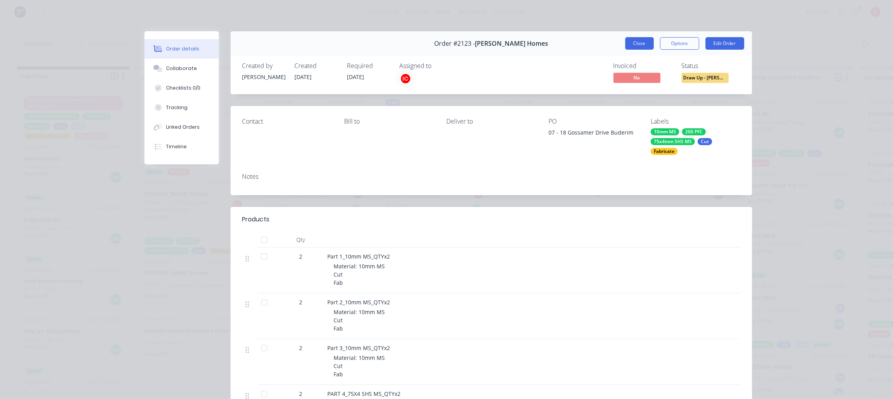
click at [635, 44] on button "Close" at bounding box center [639, 43] width 29 height 13
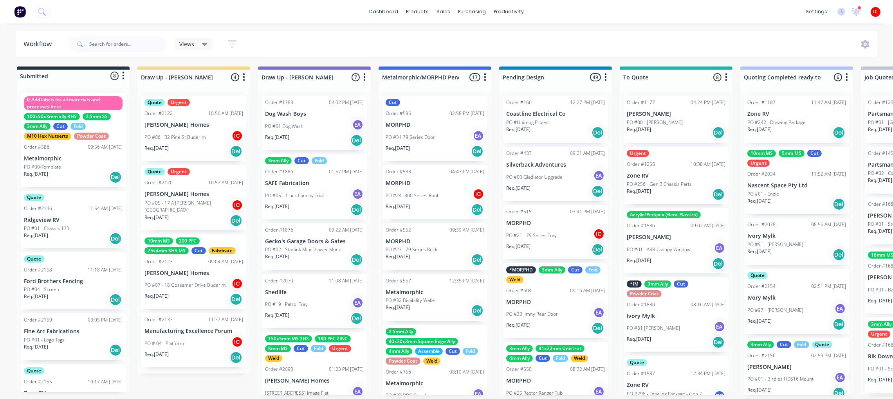
click at [191, 216] on div "Req. [DATE] Del" at bounding box center [193, 220] width 99 height 13
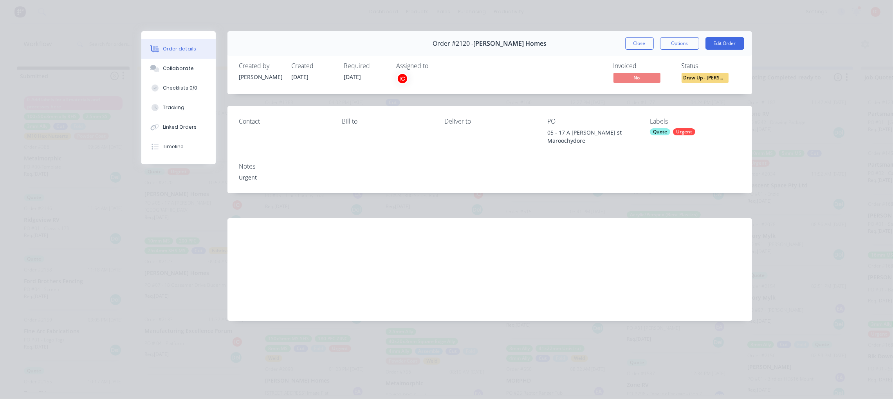
click at [688, 133] on div "Urgent" at bounding box center [684, 131] width 22 height 7
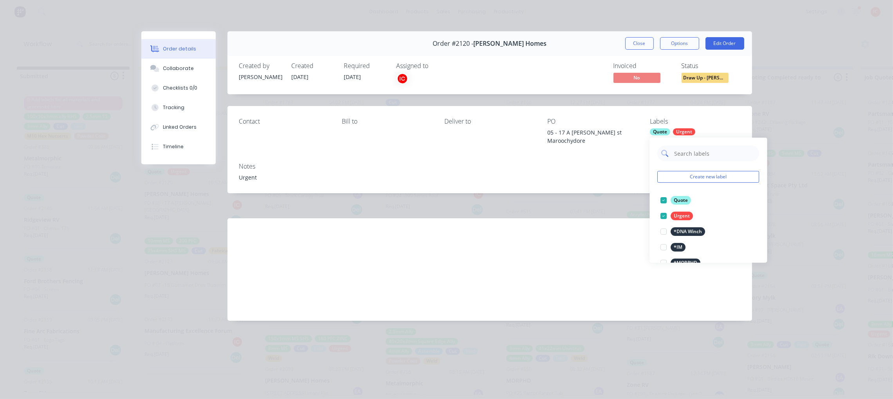
click at [702, 151] on input "text" at bounding box center [714, 154] width 82 height 16
click at [662, 216] on div at bounding box center [664, 216] width 16 height 16
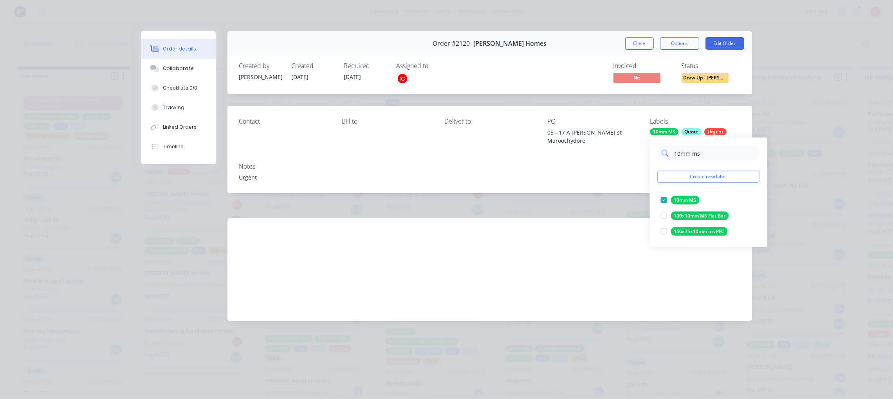
drag, startPoint x: 716, startPoint y: 153, endPoint x: 662, endPoint y: 159, distance: 54.3
click at [662, 159] on div "10mm ms" at bounding box center [708, 154] width 102 height 16
click at [663, 200] on div at bounding box center [664, 201] width 16 height 16
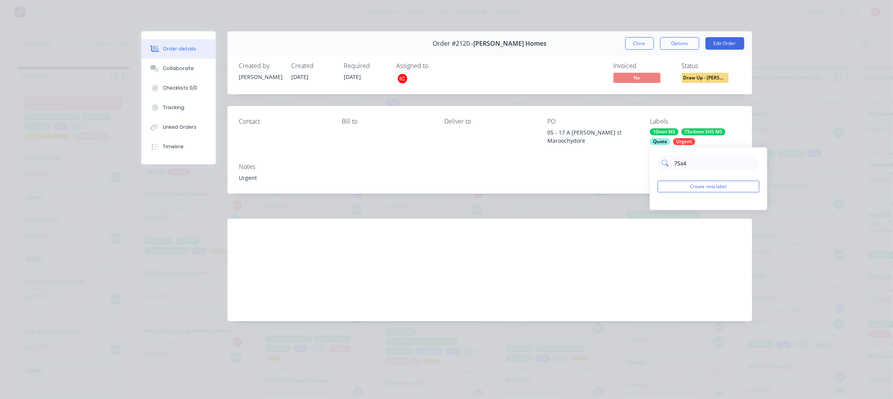
drag, startPoint x: 699, startPoint y: 163, endPoint x: 668, endPoint y: 165, distance: 31.4
click at [668, 165] on div "75x4" at bounding box center [708, 163] width 102 height 16
click at [723, 164] on input "75x4" at bounding box center [714, 163] width 82 height 16
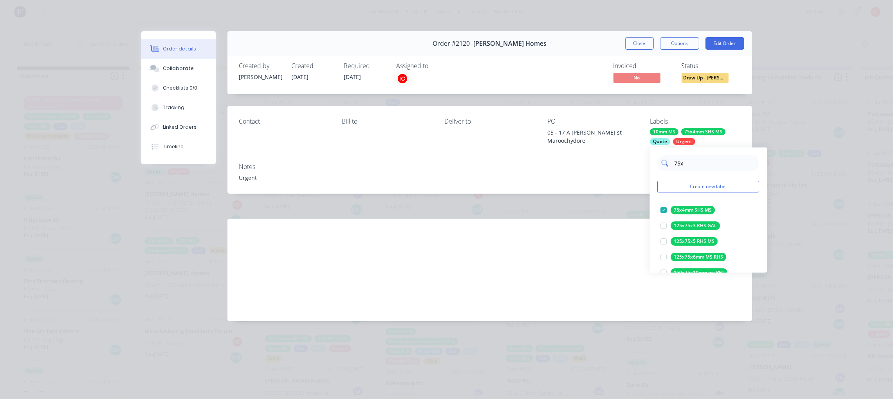
drag, startPoint x: 707, startPoint y: 159, endPoint x: 660, endPoint y: 162, distance: 47.0
click at [660, 162] on div "75x" at bounding box center [708, 163] width 102 height 16
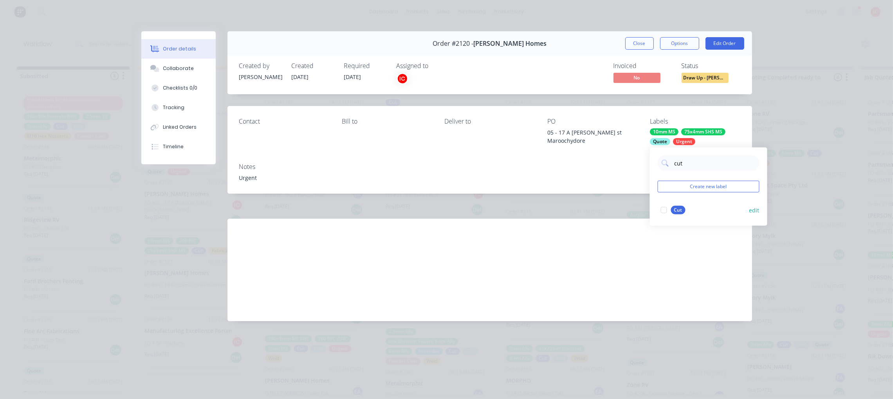
click at [666, 210] on div at bounding box center [664, 210] width 16 height 16
drag, startPoint x: 699, startPoint y: 162, endPoint x: 663, endPoint y: 166, distance: 36.7
click at [663, 166] on div "cut" at bounding box center [708, 163] width 102 height 16
click at [661, 211] on div at bounding box center [664, 210] width 16 height 16
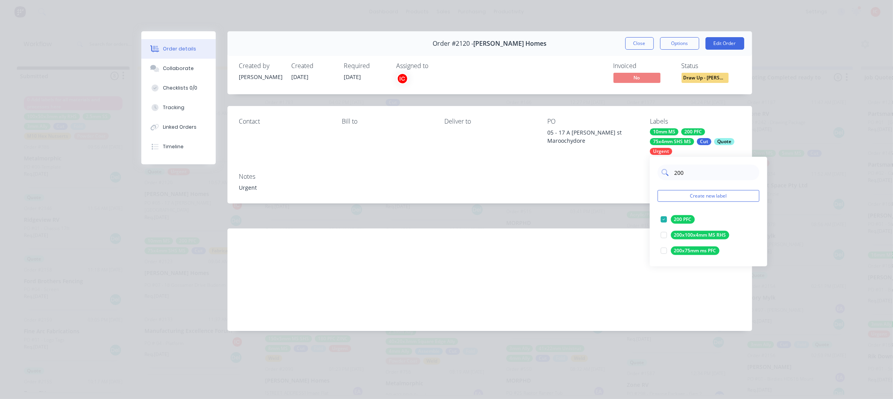
drag, startPoint x: 688, startPoint y: 171, endPoint x: 670, endPoint y: 175, distance: 19.2
click at [670, 175] on div "200" at bounding box center [708, 173] width 102 height 16
type input "fab"
click at [662, 220] on div at bounding box center [664, 220] width 16 height 16
click at [625, 179] on div "Notes" at bounding box center [489, 176] width 501 height 7
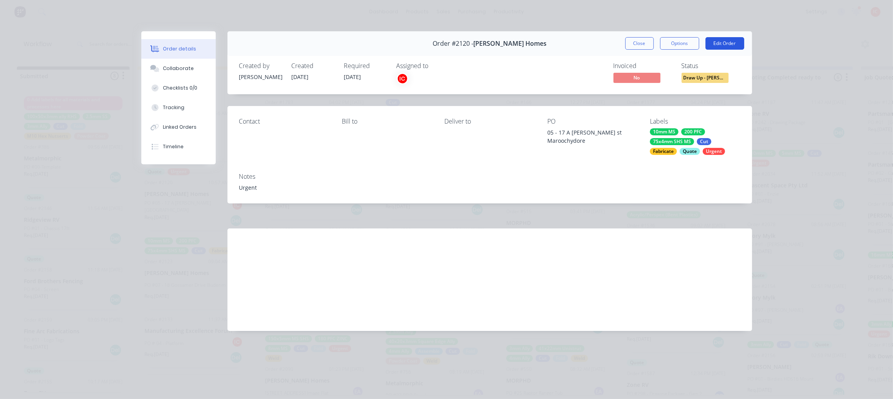
click at [725, 43] on button "Edit Order" at bounding box center [724, 43] width 39 height 13
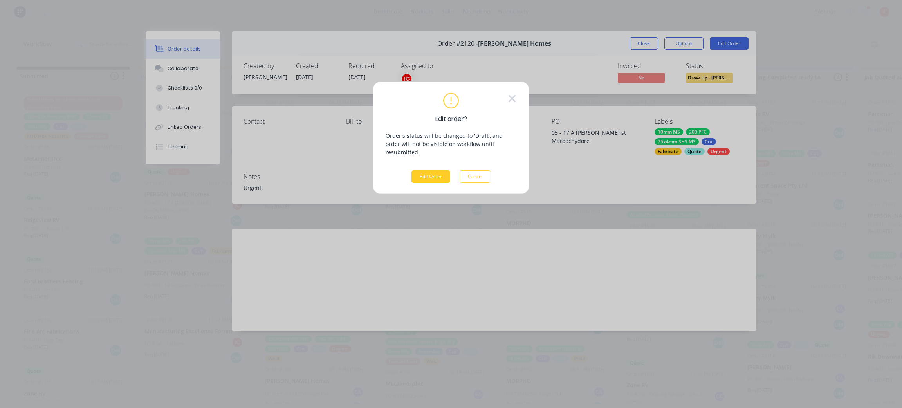
click at [434, 174] on button "Edit Order" at bounding box center [430, 176] width 39 height 13
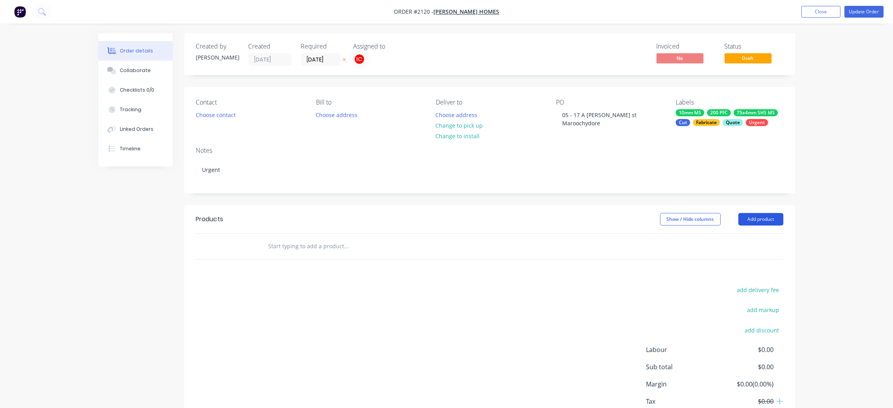
click at [755, 223] on button "Add product" at bounding box center [760, 219] width 45 height 13
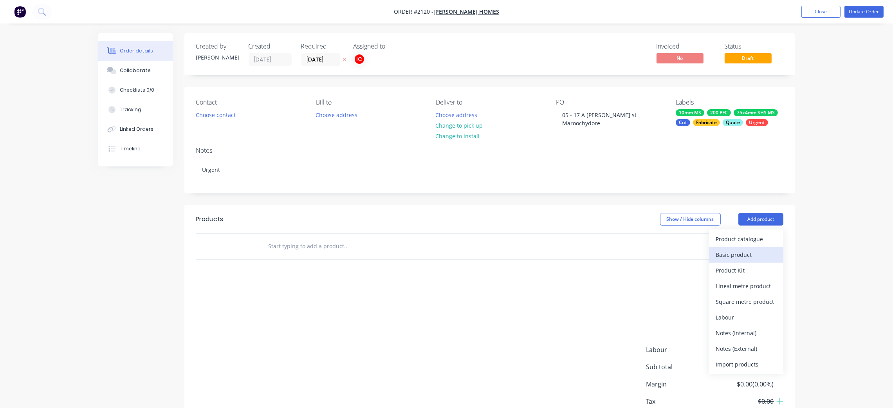
click at [735, 258] on div "Basic product" at bounding box center [746, 254] width 60 height 11
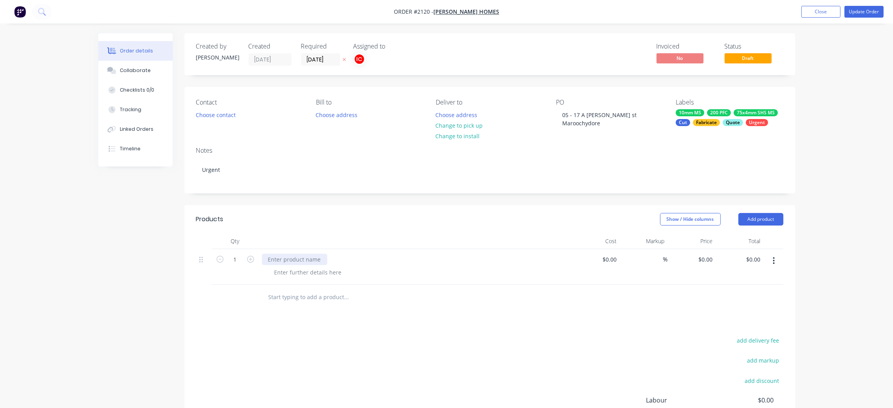
click at [275, 260] on div at bounding box center [294, 259] width 65 height 11
paste div
click at [300, 274] on div at bounding box center [308, 271] width 80 height 11
click at [318, 267] on div at bounding box center [308, 271] width 80 height 11
click at [778, 263] on button "button" at bounding box center [773, 261] width 18 height 14
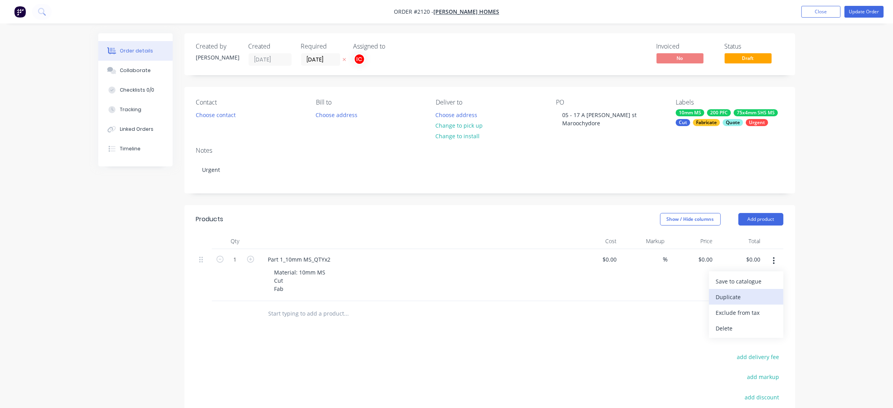
click at [757, 293] on div "Duplicate" at bounding box center [746, 296] width 60 height 11
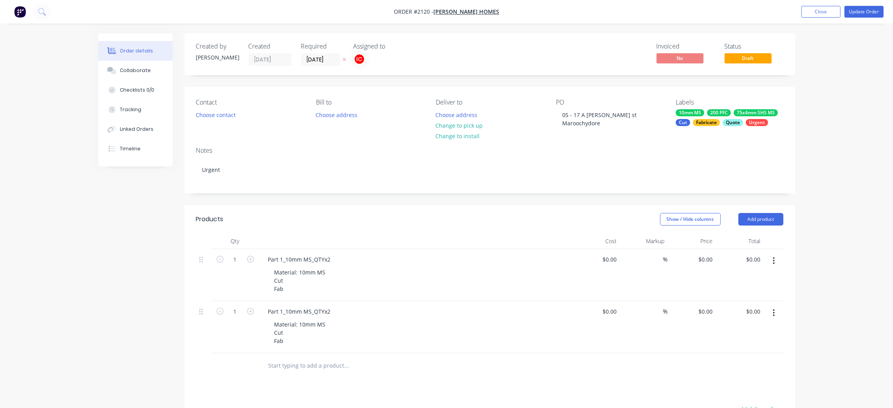
click at [776, 307] on button "button" at bounding box center [773, 313] width 18 height 14
click at [731, 347] on div "Duplicate" at bounding box center [746, 348] width 60 height 11
click at [251, 256] on icon "button" at bounding box center [250, 259] width 7 height 7
type input "2"
click at [252, 313] on icon "button" at bounding box center [250, 311] width 7 height 7
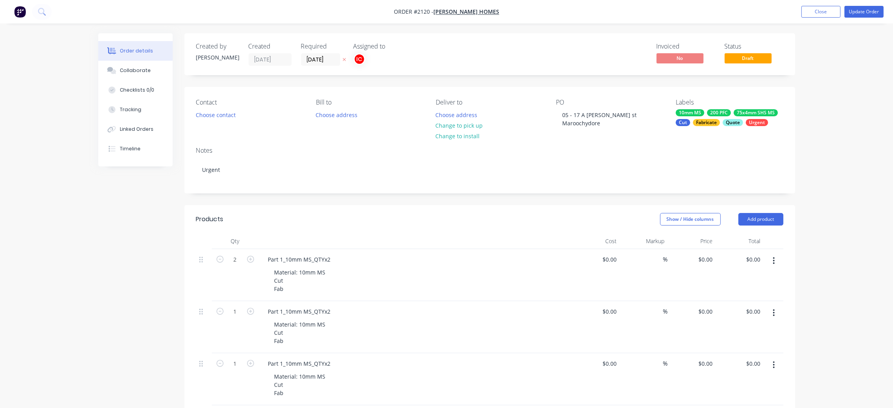
type input "2"
click at [252, 363] on icon "button" at bounding box center [250, 363] width 7 height 7
type input "2"
click at [282, 356] on div "Part 1_10mm MS_QTYx2 Material: 10mm MS Cut Fab" at bounding box center [415, 379] width 313 height 52
click at [283, 361] on div "Part 1_10mm MS_QTYx2" at bounding box center [299, 363] width 75 height 11
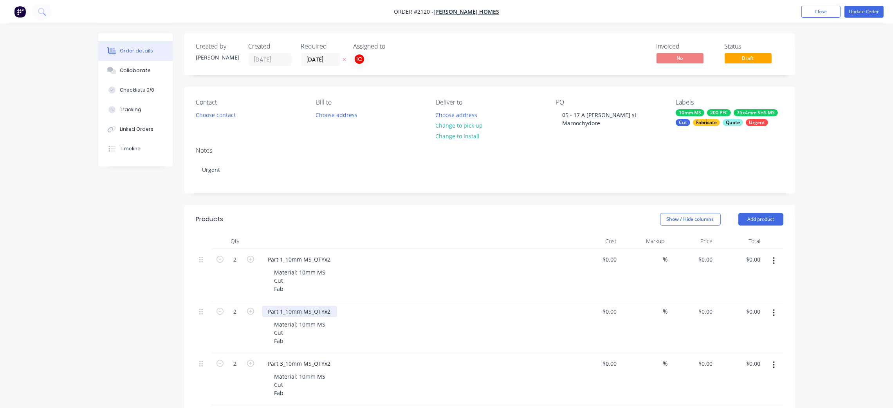
click at [281, 312] on div "Part 1_10mm MS_QTYx2" at bounding box center [299, 311] width 75 height 11
click at [281, 310] on div "Part 1_10mm MS_QTYx2" at bounding box center [299, 311] width 75 height 11
click at [488, 333] on div "Material: 10mm MS Cut Fab" at bounding box center [418, 333] width 301 height 28
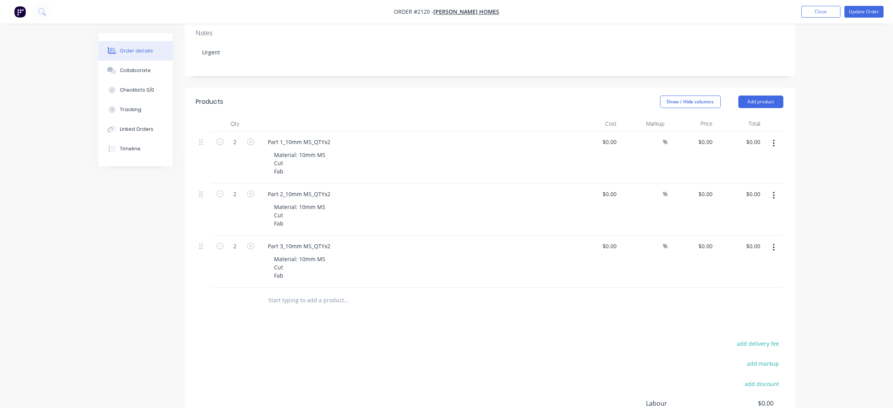
click at [774, 250] on button "button" at bounding box center [773, 247] width 18 height 14
click at [748, 279] on div "Duplicate" at bounding box center [746, 283] width 60 height 11
drag, startPoint x: 326, startPoint y: 312, endPoint x: 299, endPoint y: 309, distance: 27.6
click at [299, 309] on div "Material: 10mm MS Cut Fab" at bounding box center [300, 319] width 64 height 28
paste div
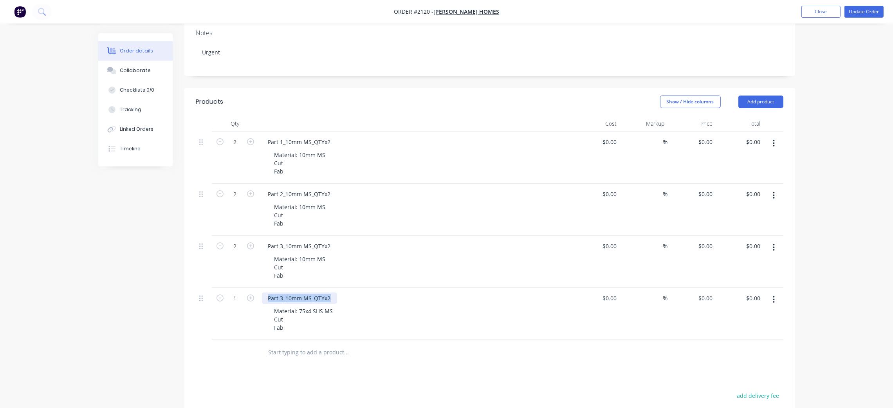
drag, startPoint x: 332, startPoint y: 296, endPoint x: 212, endPoint y: 302, distance: 120.7
click at [212, 302] on div "1 Part 3_10mm MS_QTYx2 Material: 75x4 SHS MS Cut Fab $0.00 $0.00 % $0.00 $0.00 …" at bounding box center [489, 314] width 587 height 52
paste div
click at [250, 299] on icon "button" at bounding box center [250, 297] width 7 height 7
type input "2"
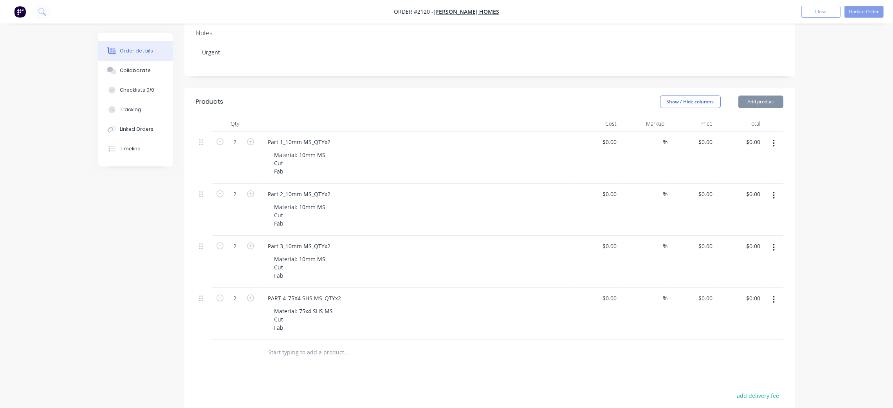
click at [464, 318] on div "Material: 75x4 SHS MS Cut Fab" at bounding box center [418, 319] width 301 height 28
click at [776, 300] on button "button" at bounding box center [773, 299] width 18 height 14
click at [754, 343] on button "Duplicate" at bounding box center [746, 336] width 74 height 16
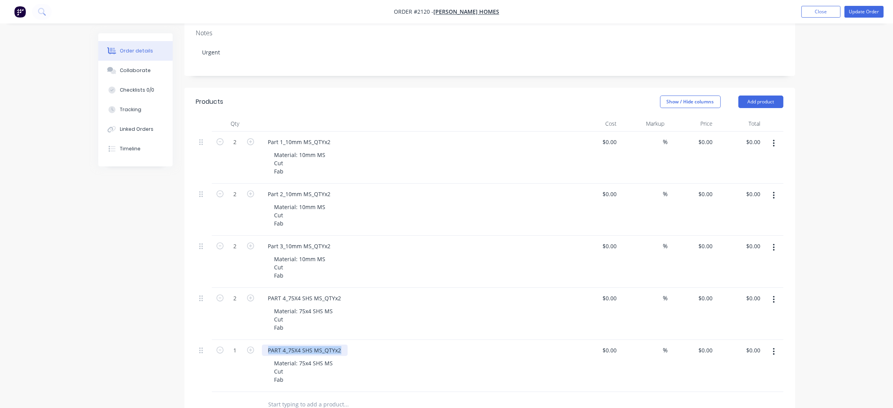
drag, startPoint x: 340, startPoint y: 351, endPoint x: 234, endPoint y: 356, distance: 106.2
click at [234, 356] on div "1 PART 4_75X4 SHS MS_QTYx2 Material: 75x4 SHS MS Cut Fab $0.00 $0.00 % $0.00 $0…" at bounding box center [489, 366] width 587 height 52
paste div
drag, startPoint x: 297, startPoint y: 363, endPoint x: 330, endPoint y: 364, distance: 32.5
click at [330, 364] on div "Material: 75x4 SHS MS Cut Fab" at bounding box center [303, 371] width 71 height 28
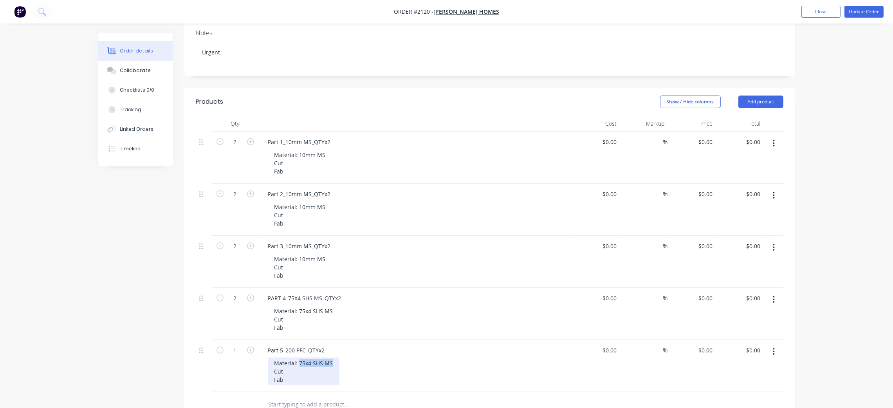
drag, startPoint x: 331, startPoint y: 364, endPoint x: 299, endPoint y: 365, distance: 31.7
click at [299, 365] on div "Material: 75x4 SHS MS Cut Fab" at bounding box center [303, 371] width 71 height 28
click at [457, 367] on div "Material: 200 PFC Cut Fab" at bounding box center [418, 371] width 301 height 28
click at [252, 351] on icon "button" at bounding box center [250, 349] width 7 height 7
type input "2"
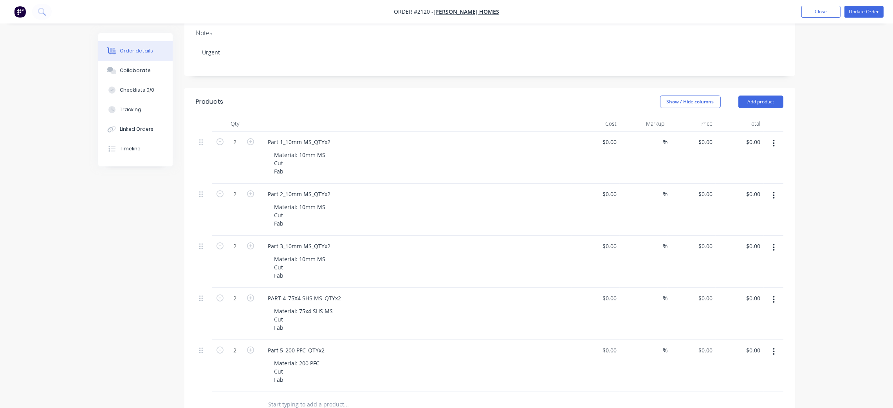
click at [466, 376] on div "Material: 200 PFC Cut Fab" at bounding box center [418, 371] width 301 height 28
click at [867, 14] on button "Update Order" at bounding box center [863, 12] width 39 height 12
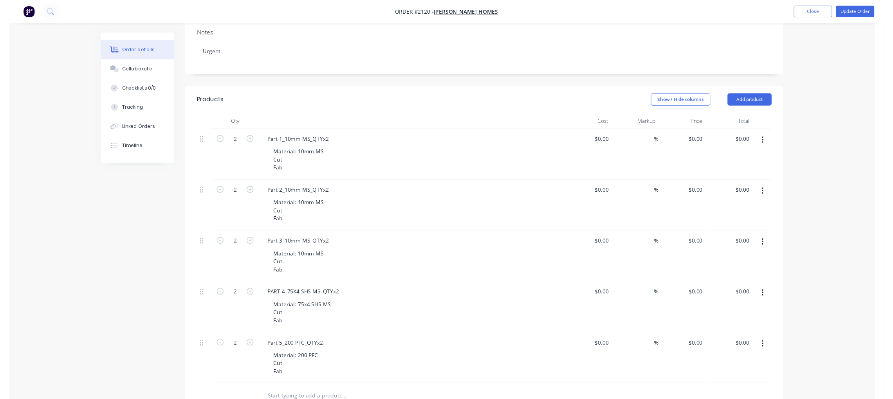
scroll to position [0, 0]
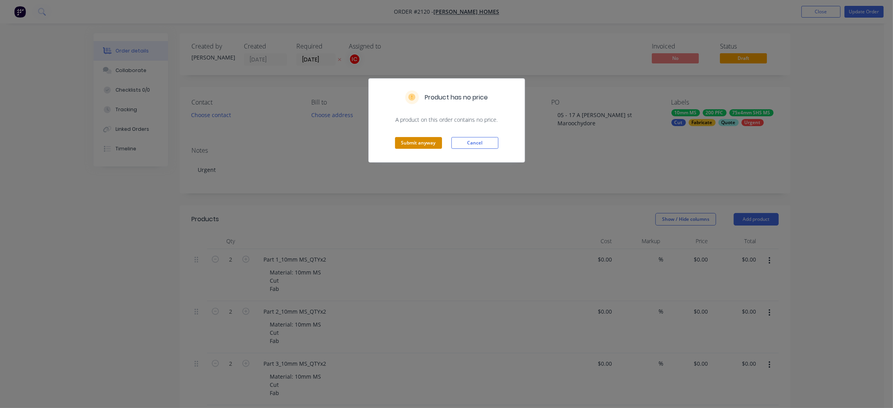
click at [412, 142] on button "Submit anyway" at bounding box center [418, 143] width 47 height 12
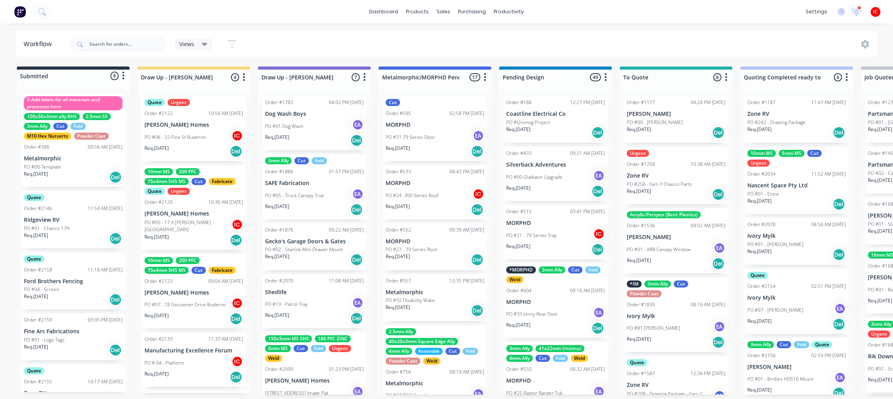
click at [208, 223] on p "PO #05 - 17 A [PERSON_NAME][GEOGRAPHIC_DATA]" at bounding box center [187, 226] width 87 height 14
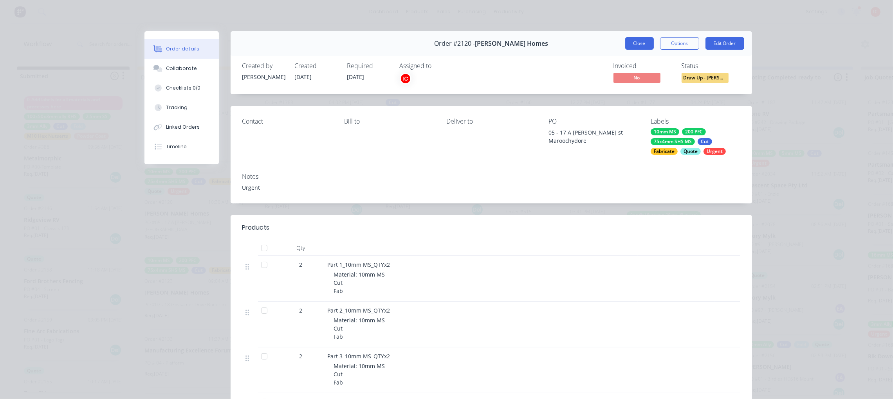
click at [631, 45] on button "Close" at bounding box center [639, 43] width 29 height 13
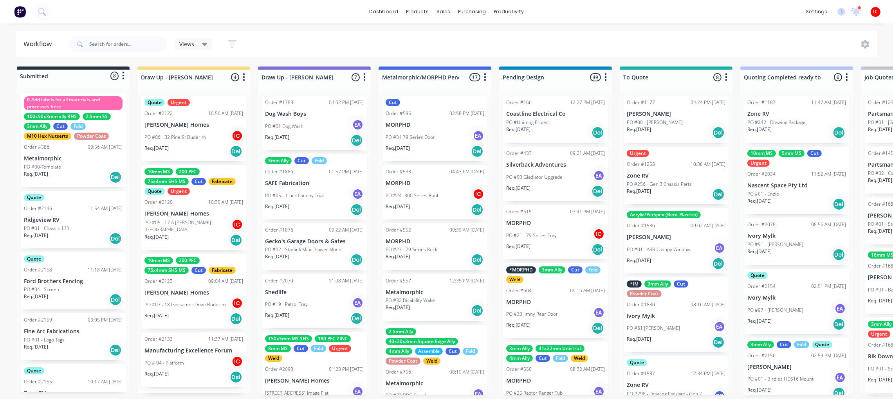
click at [203, 123] on p "[PERSON_NAME] Homes" at bounding box center [193, 125] width 99 height 7
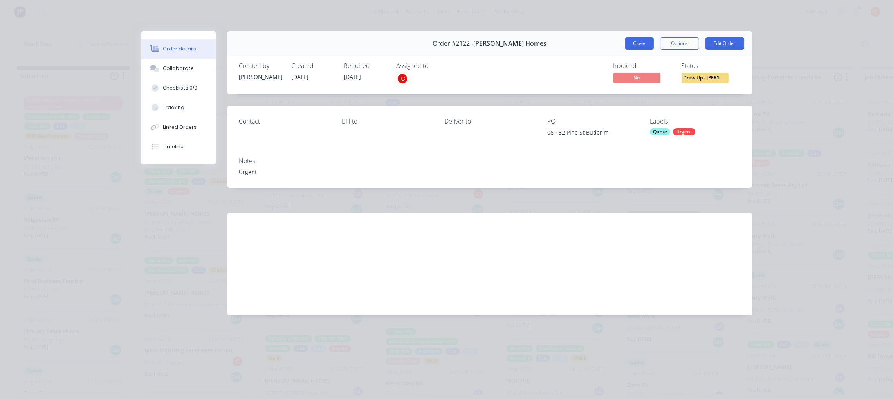
click at [637, 41] on button "Close" at bounding box center [639, 43] width 29 height 13
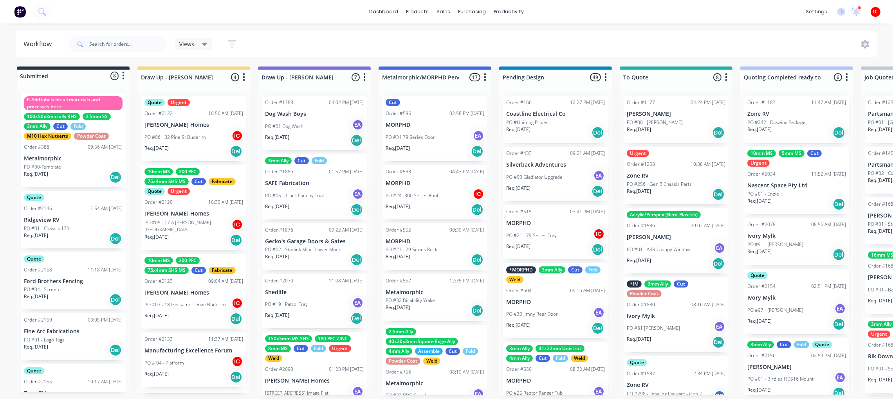
scroll to position [4, 0]
click at [212, 301] on p "PO #07 - 18 Gossamer Drive Buderim" at bounding box center [184, 304] width 81 height 7
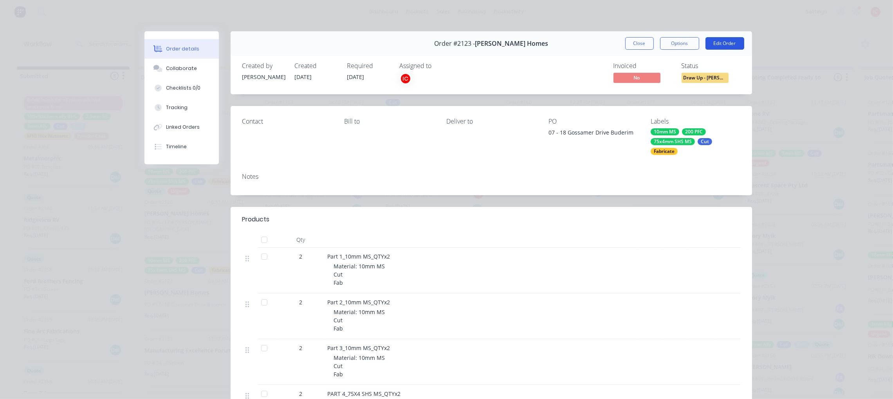
click at [722, 43] on button "Edit Order" at bounding box center [724, 43] width 39 height 13
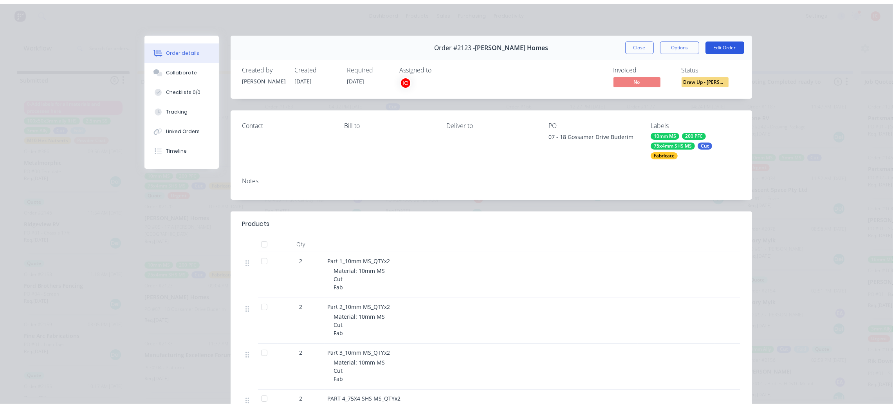
scroll to position [0, 0]
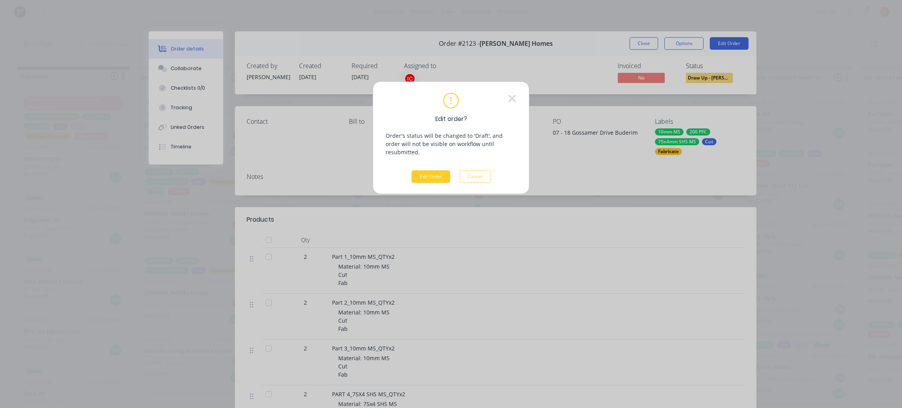
click at [426, 170] on button "Edit Order" at bounding box center [430, 176] width 39 height 13
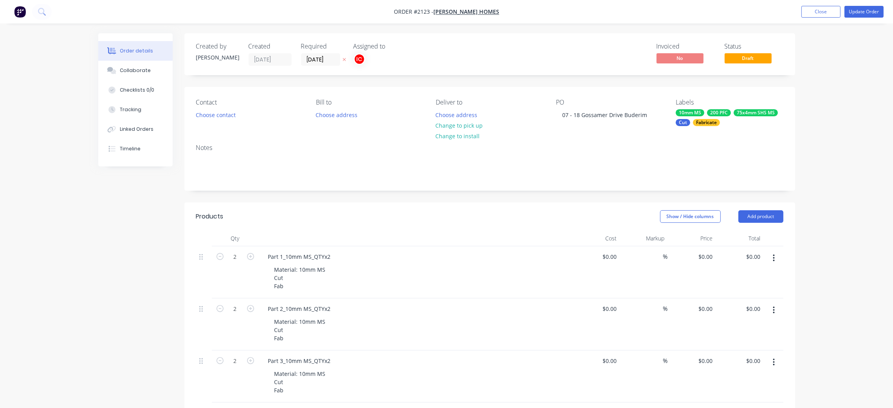
scroll to position [59, 0]
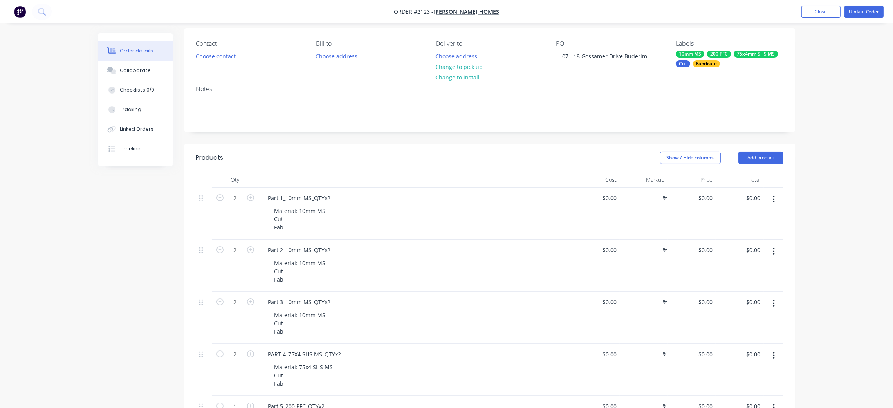
click at [768, 200] on button "button" at bounding box center [773, 199] width 18 height 14
click at [736, 274] on button "Delete" at bounding box center [746, 267] width 74 height 16
click at [773, 252] on icon "button" at bounding box center [774, 251] width 2 height 7
click at [745, 324] on div "Delete" at bounding box center [746, 318] width 60 height 11
click at [778, 205] on button "button" at bounding box center [773, 199] width 18 height 14
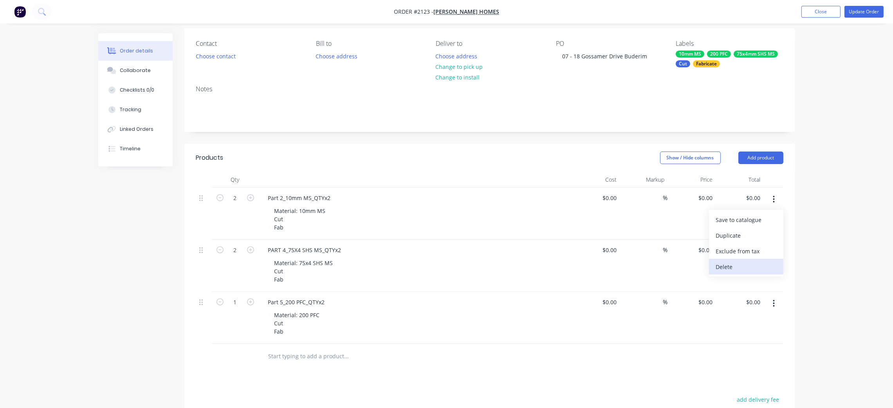
click at [744, 268] on div "Delete" at bounding box center [746, 266] width 60 height 11
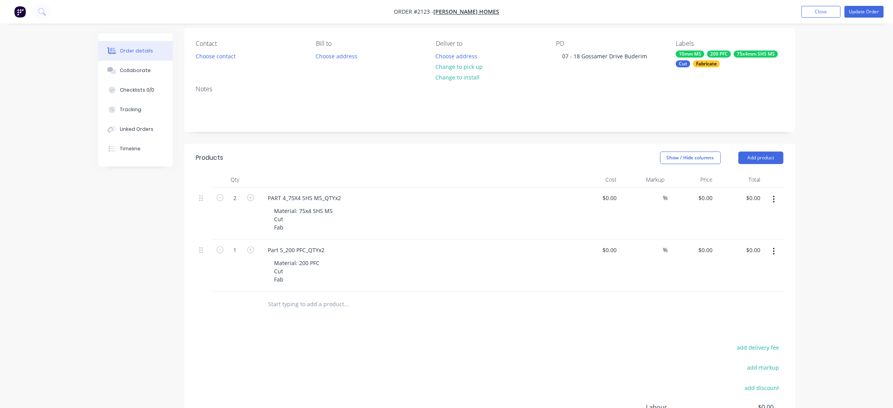
click at [776, 196] on button "button" at bounding box center [773, 199] width 18 height 14
click at [747, 264] on div "Delete" at bounding box center [746, 266] width 60 height 11
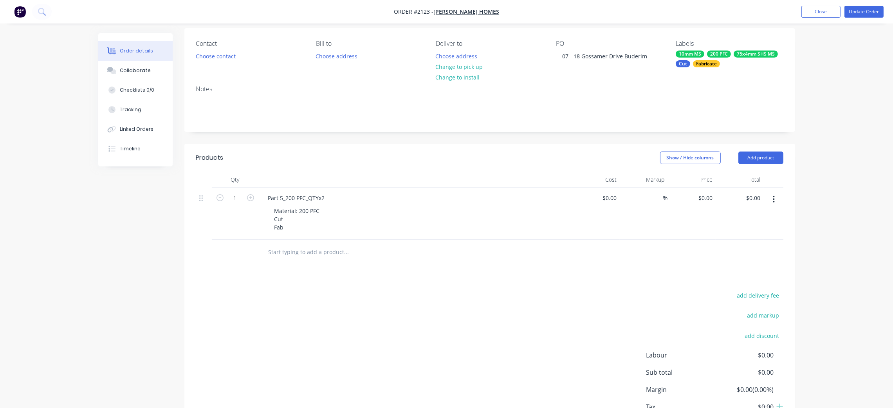
click at [773, 203] on icon "button" at bounding box center [773, 199] width 2 height 9
click at [729, 269] on div "Delete" at bounding box center [746, 266] width 60 height 11
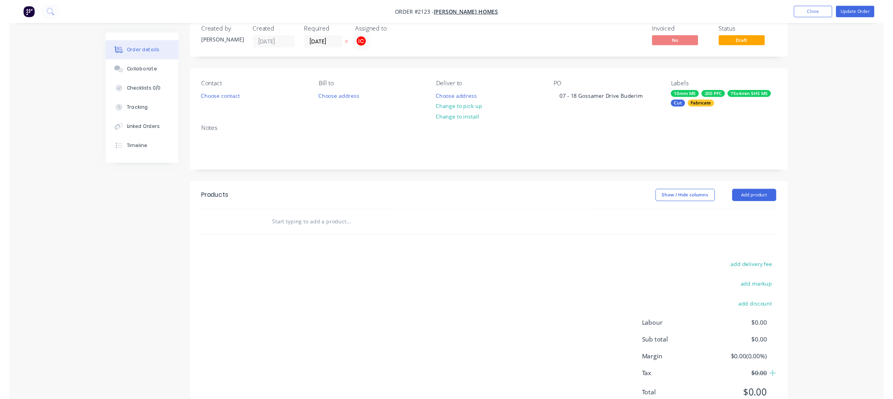
scroll to position [0, 0]
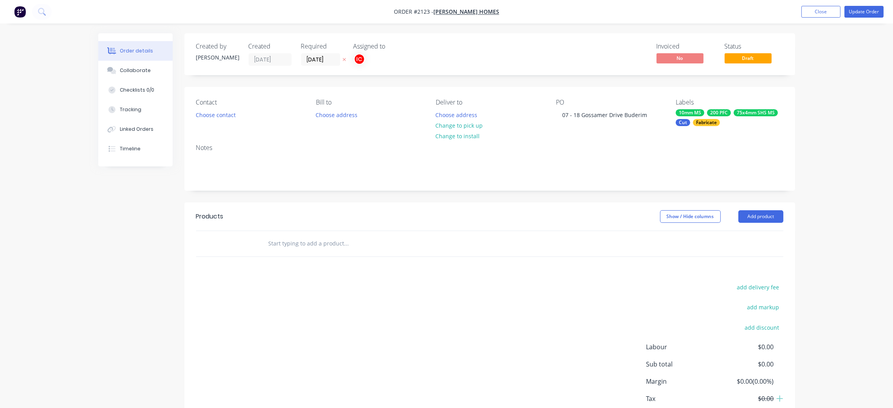
click at [687, 112] on div "10mm MS" at bounding box center [689, 112] width 29 height 7
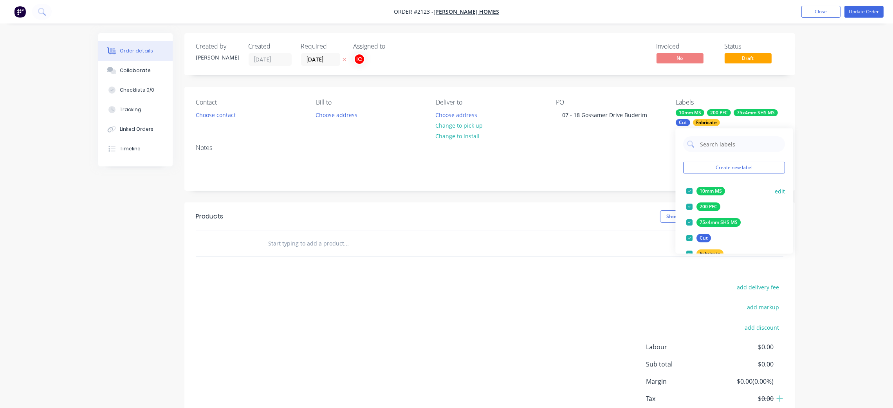
click at [688, 189] on div at bounding box center [690, 191] width 16 height 16
click at [689, 189] on div at bounding box center [690, 191] width 16 height 16
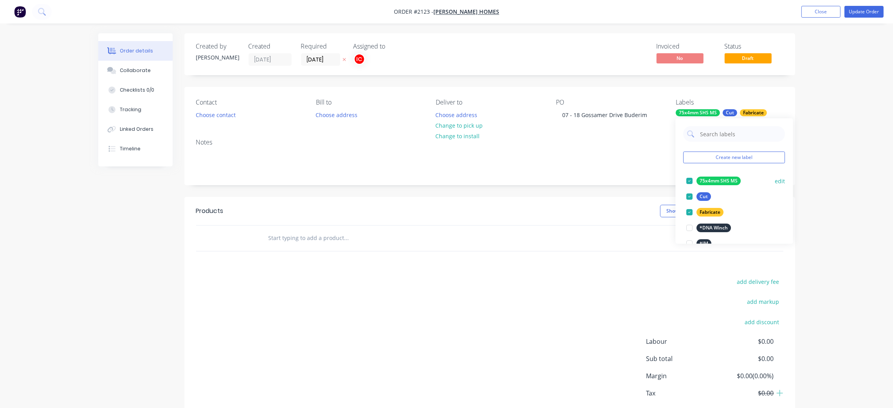
click at [689, 189] on div at bounding box center [690, 197] width 16 height 16
click at [690, 182] on div at bounding box center [690, 181] width 16 height 16
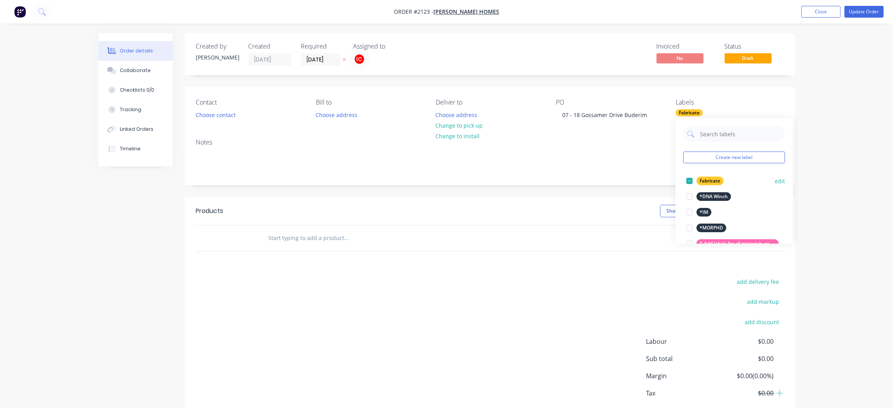
click at [689, 182] on div at bounding box center [690, 181] width 16 height 16
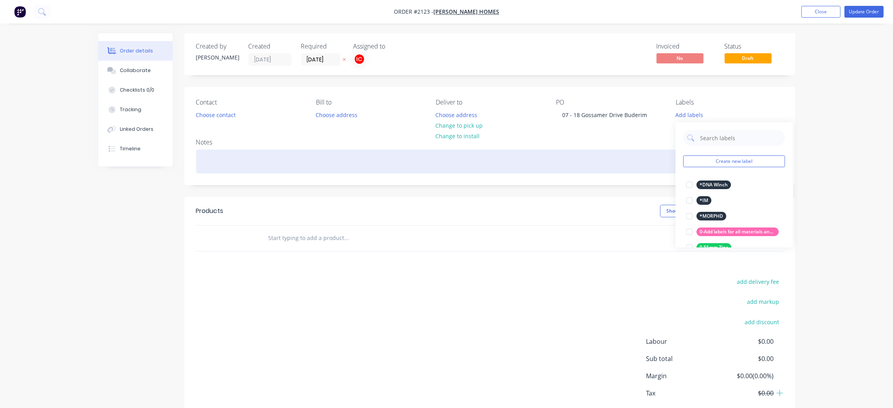
click at [638, 168] on div at bounding box center [489, 161] width 587 height 24
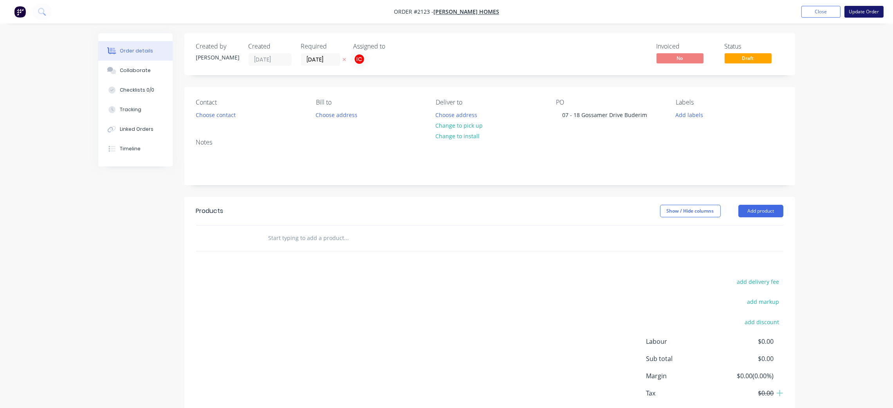
click at [863, 12] on button "Update Order" at bounding box center [863, 12] width 39 height 12
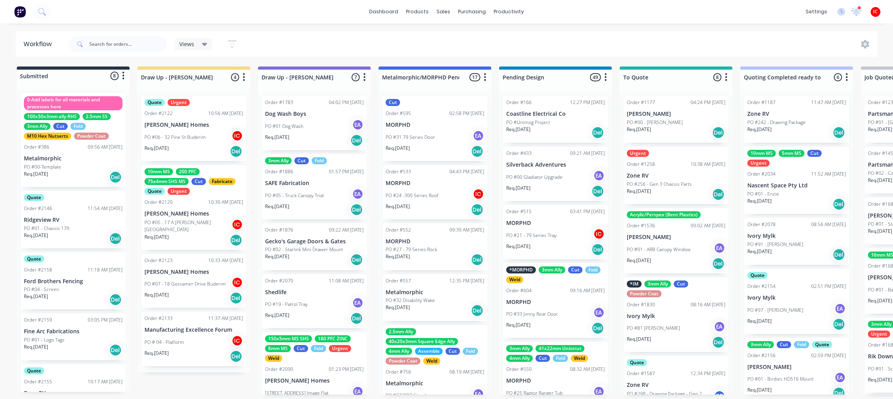
click at [196, 284] on p "PO #07 - 18 Gossamer Drive Buderim" at bounding box center [184, 284] width 81 height 7
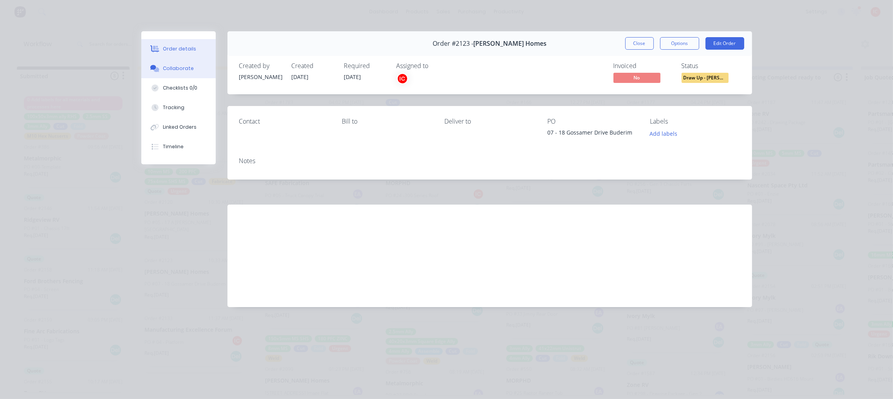
click at [187, 72] on div "Collaborate" at bounding box center [178, 68] width 31 height 7
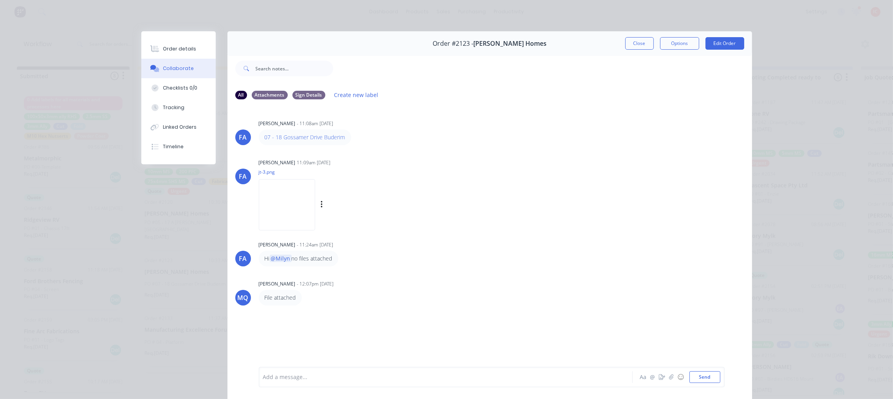
click at [315, 207] on img at bounding box center [287, 204] width 56 height 51
click at [313, 213] on img at bounding box center [287, 204] width 56 height 51
click at [173, 49] on div "Order details" at bounding box center [179, 48] width 33 height 7
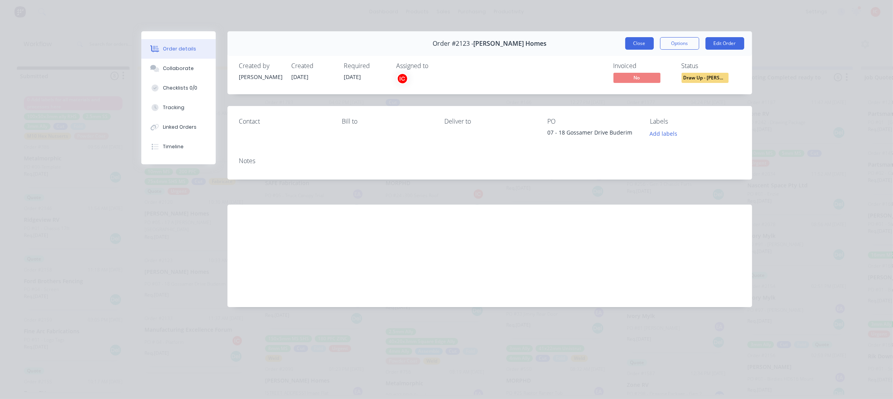
click at [639, 39] on button "Close" at bounding box center [639, 43] width 29 height 13
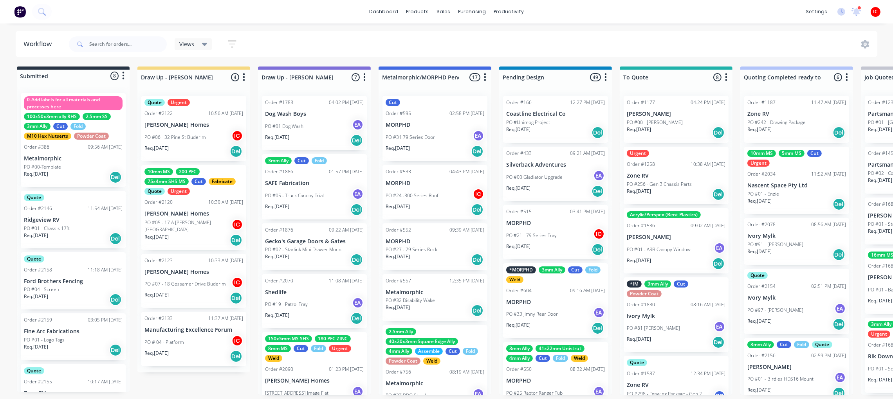
click at [194, 211] on p "[PERSON_NAME] Homes" at bounding box center [193, 214] width 99 height 7
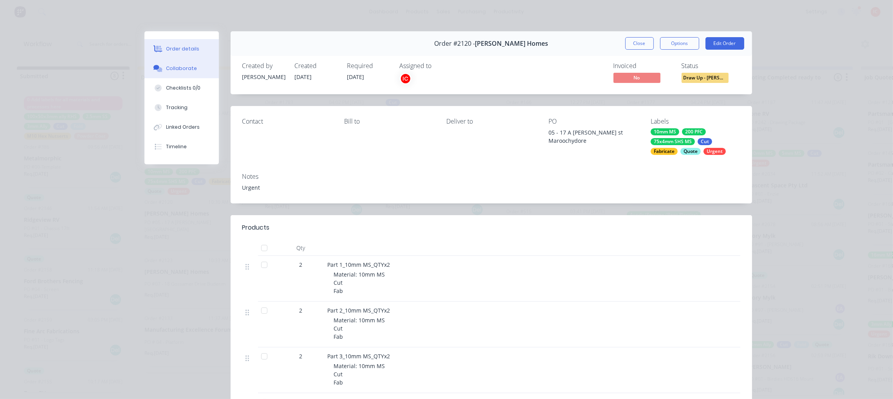
click at [175, 70] on div "Collaborate" at bounding box center [181, 68] width 31 height 7
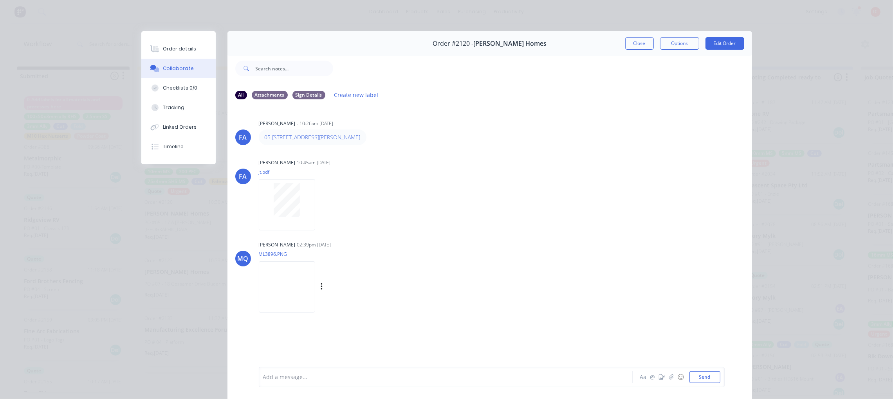
click at [290, 277] on img at bounding box center [287, 286] width 56 height 51
click at [625, 41] on button "Close" at bounding box center [639, 43] width 29 height 13
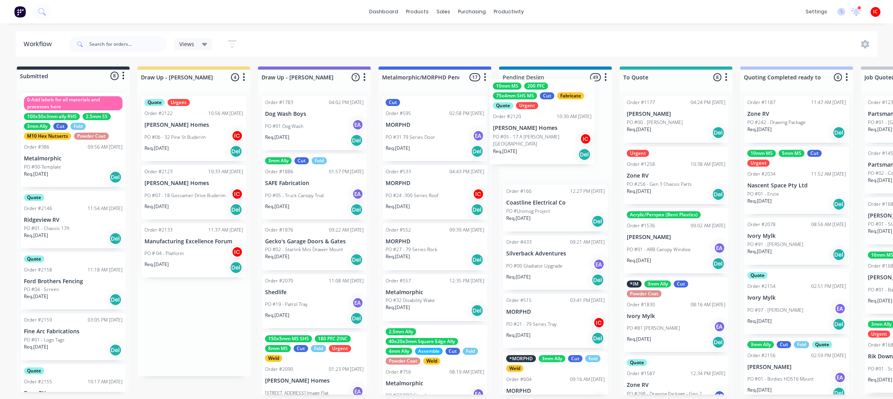
drag, startPoint x: 196, startPoint y: 206, endPoint x: 547, endPoint y: 121, distance: 361.2
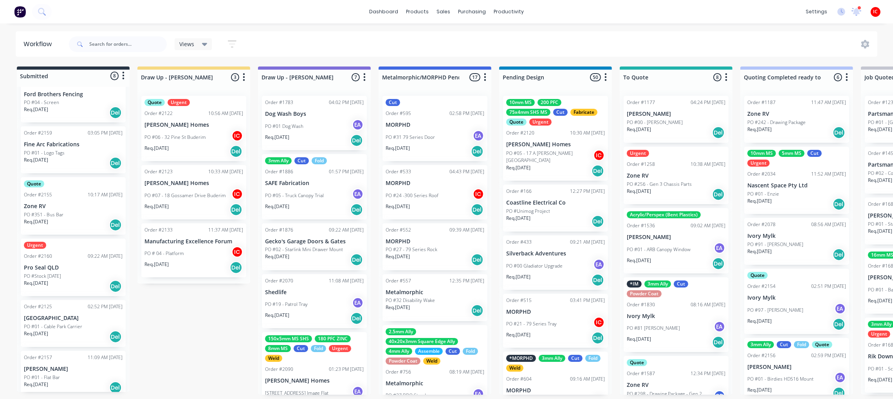
scroll to position [190, 0]
click at [199, 196] on p "PO #07 - 18 Gossamer Drive Buderim" at bounding box center [184, 195] width 81 height 7
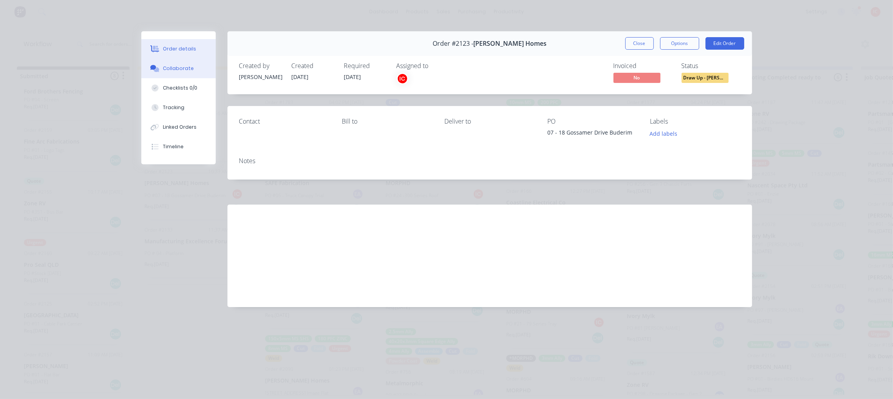
click at [182, 67] on div "Collaborate" at bounding box center [178, 68] width 31 height 7
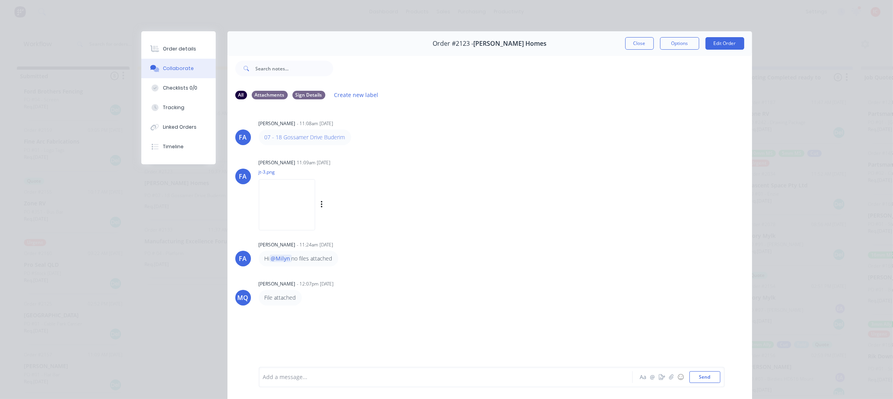
click at [308, 208] on img at bounding box center [287, 204] width 56 height 51
click at [637, 42] on button "Close" at bounding box center [639, 43] width 29 height 13
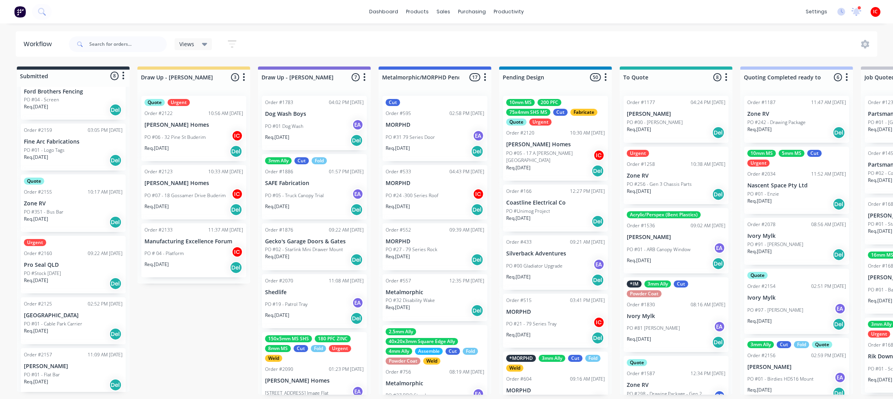
click at [194, 200] on div "PO #07 - [GEOGRAPHIC_DATA]" at bounding box center [193, 195] width 99 height 15
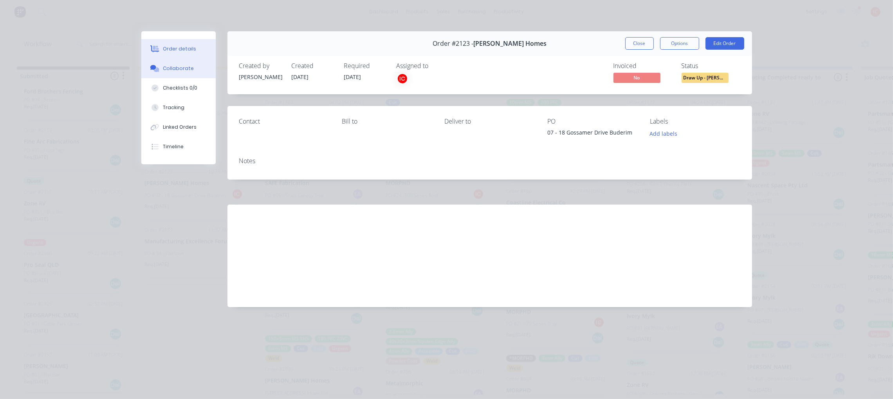
click at [179, 70] on div "Collaborate" at bounding box center [178, 68] width 31 height 7
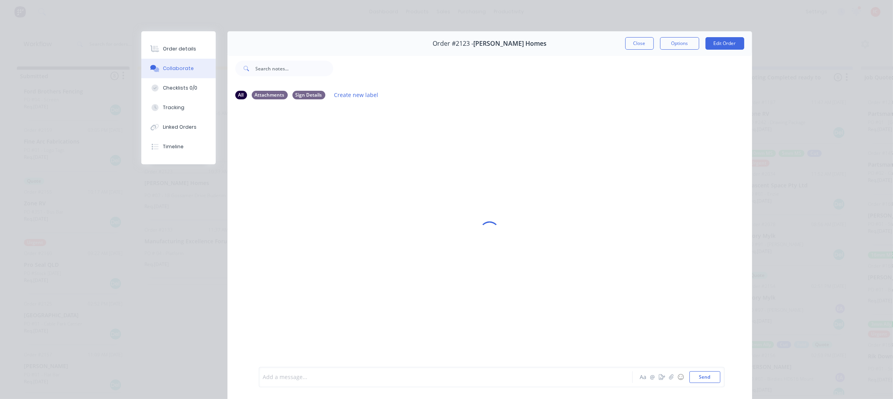
click at [354, 377] on div at bounding box center [434, 377] width 342 height 8
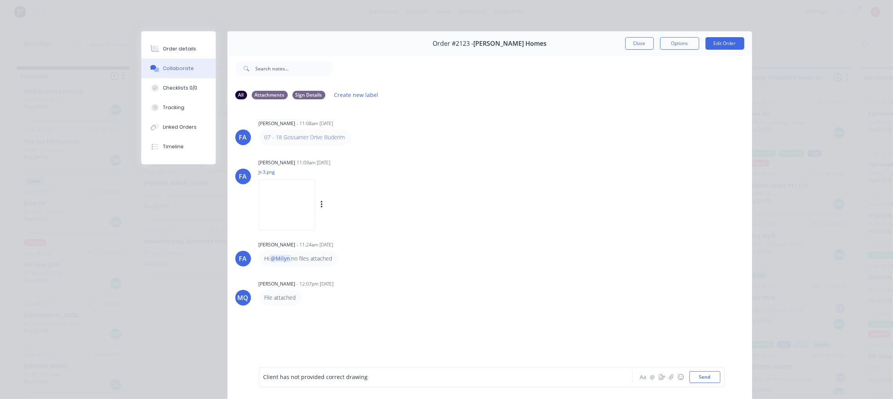
click at [300, 203] on img at bounding box center [287, 204] width 56 height 51
click at [636, 42] on button "Close" at bounding box center [639, 43] width 29 height 13
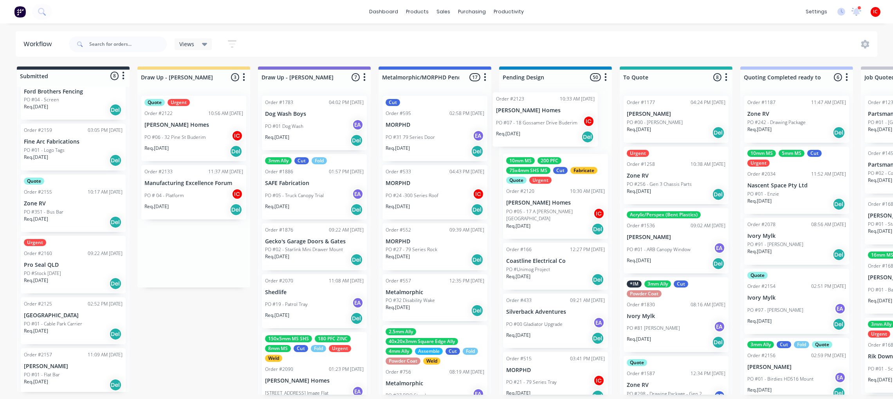
drag, startPoint x: 193, startPoint y: 194, endPoint x: 548, endPoint y: 121, distance: 362.1
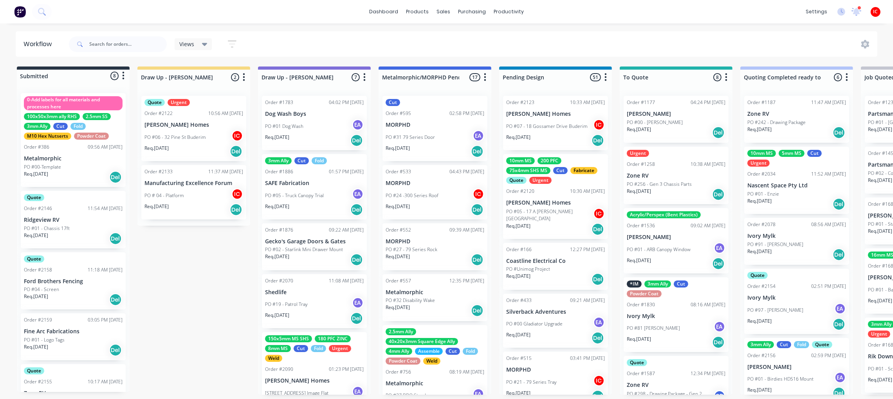
scroll to position [0, 0]
click at [201, 125] on p "[PERSON_NAME] Homes" at bounding box center [193, 125] width 99 height 7
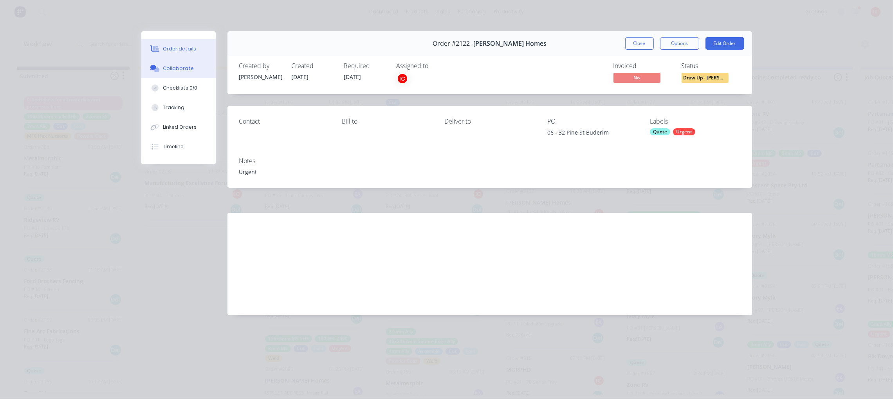
click at [191, 64] on button "Collaborate" at bounding box center [178, 69] width 74 height 20
